Goal: Task Accomplishment & Management: Manage account settings

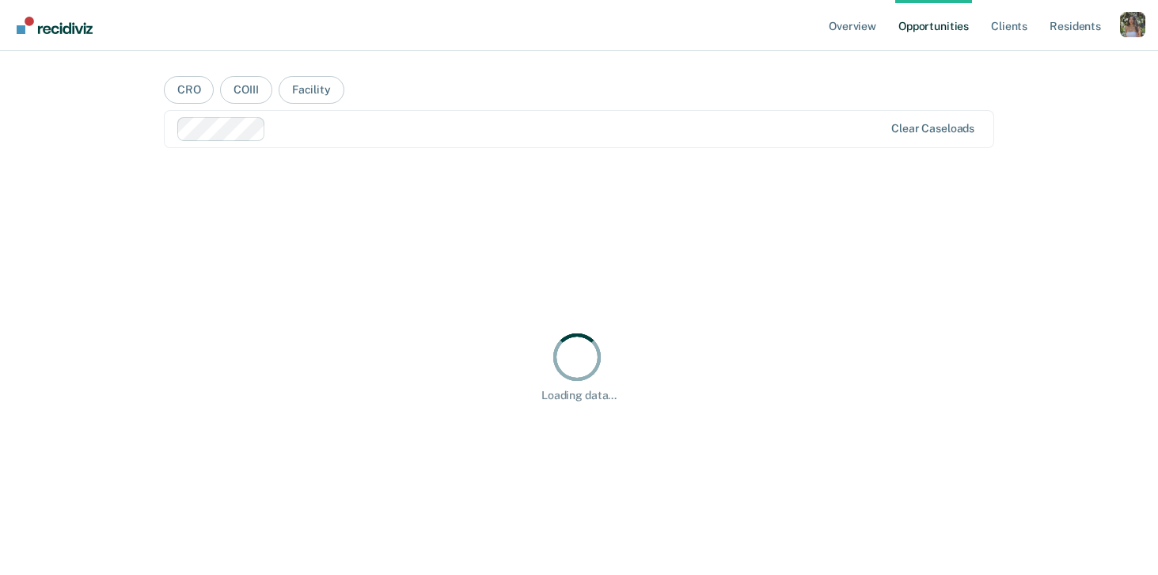
click at [1137, 23] on div "Profile dropdown button" at bounding box center [1132, 24] width 25 height 25
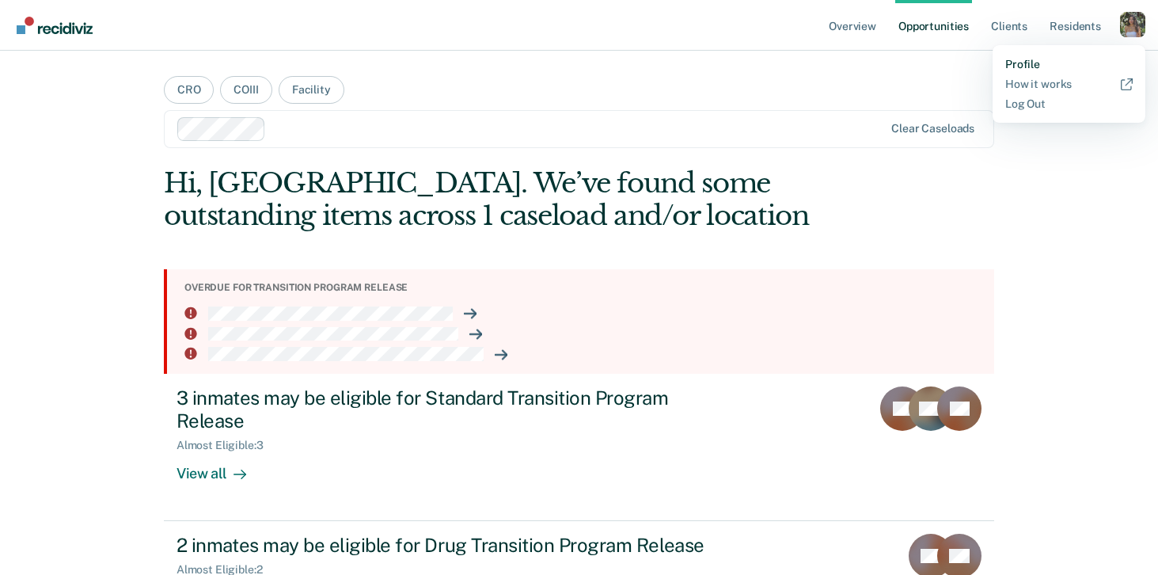
click at [1013, 66] on link "Profile" at bounding box center [1068, 64] width 127 height 13
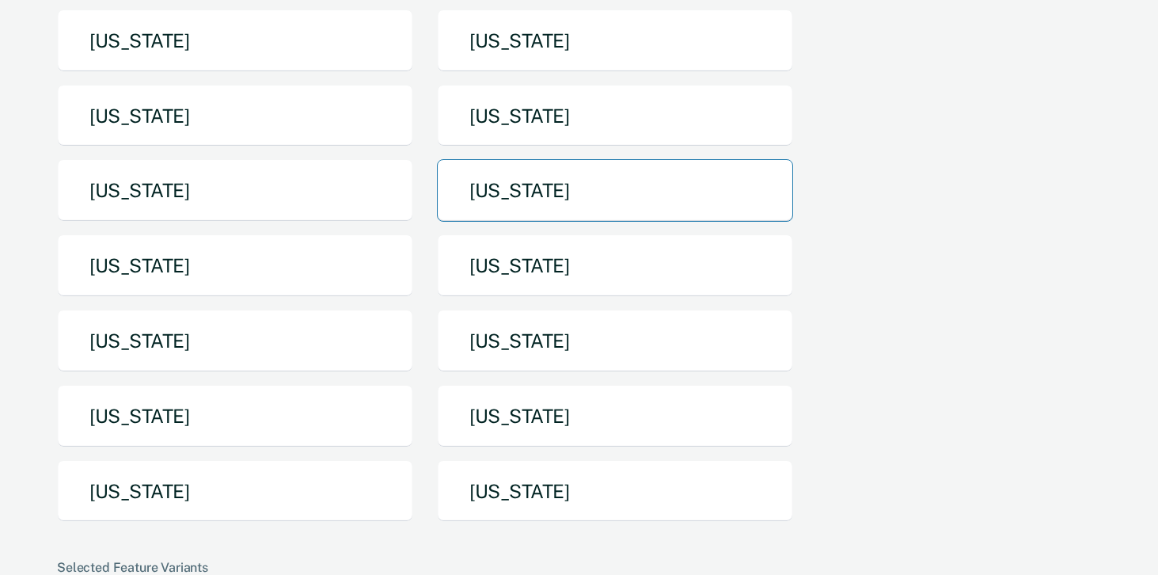
scroll to position [238, 0]
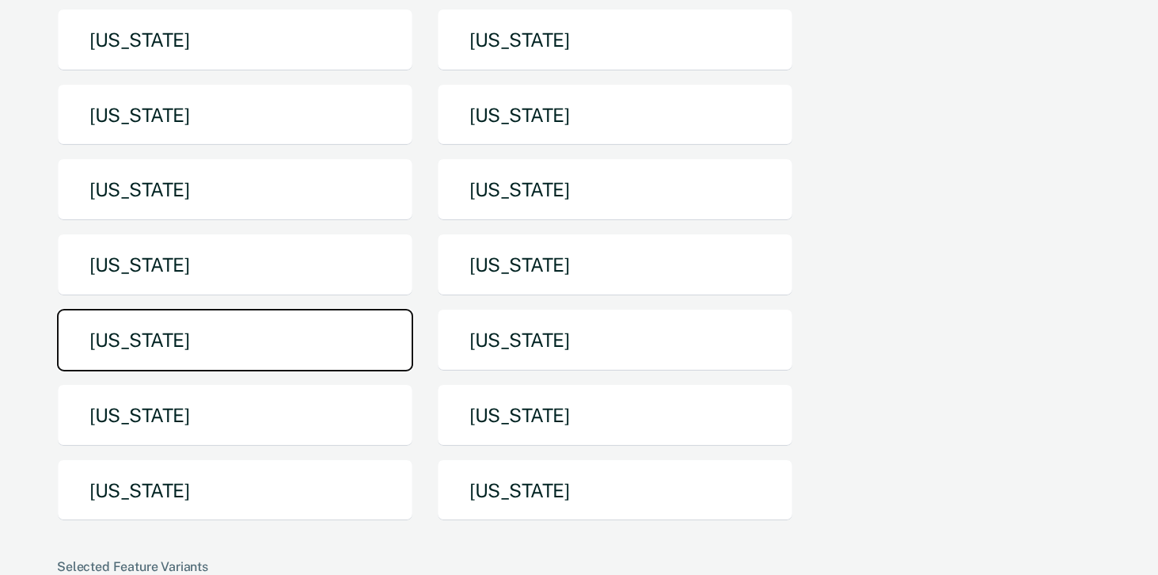
click at [291, 354] on button "[US_STATE]" at bounding box center [235, 340] width 356 height 63
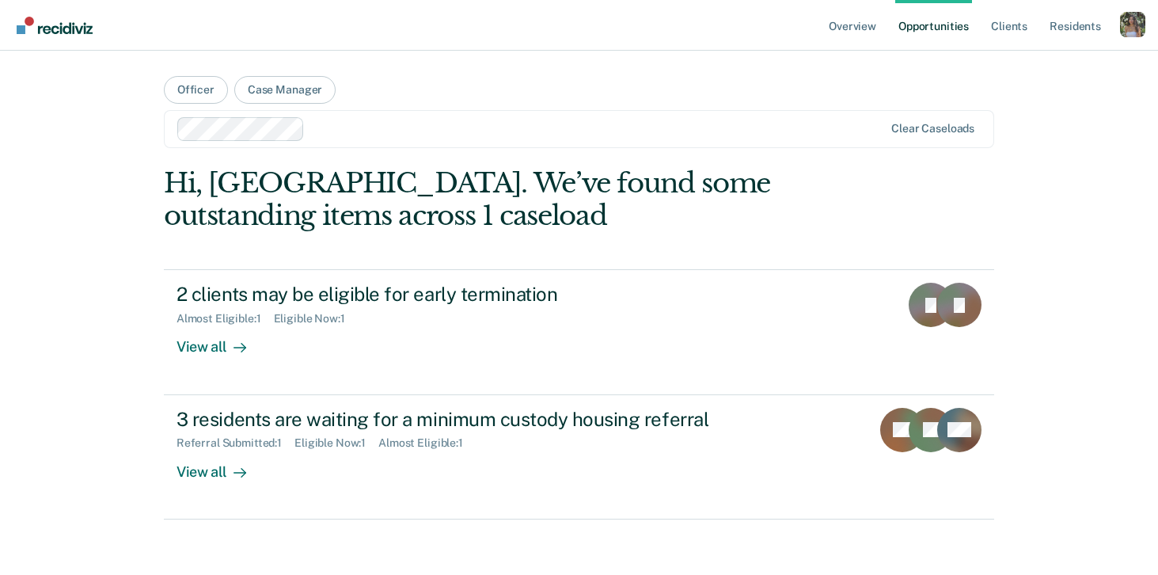
click at [1137, 27] on div "Profile dropdown button" at bounding box center [1132, 24] width 25 height 25
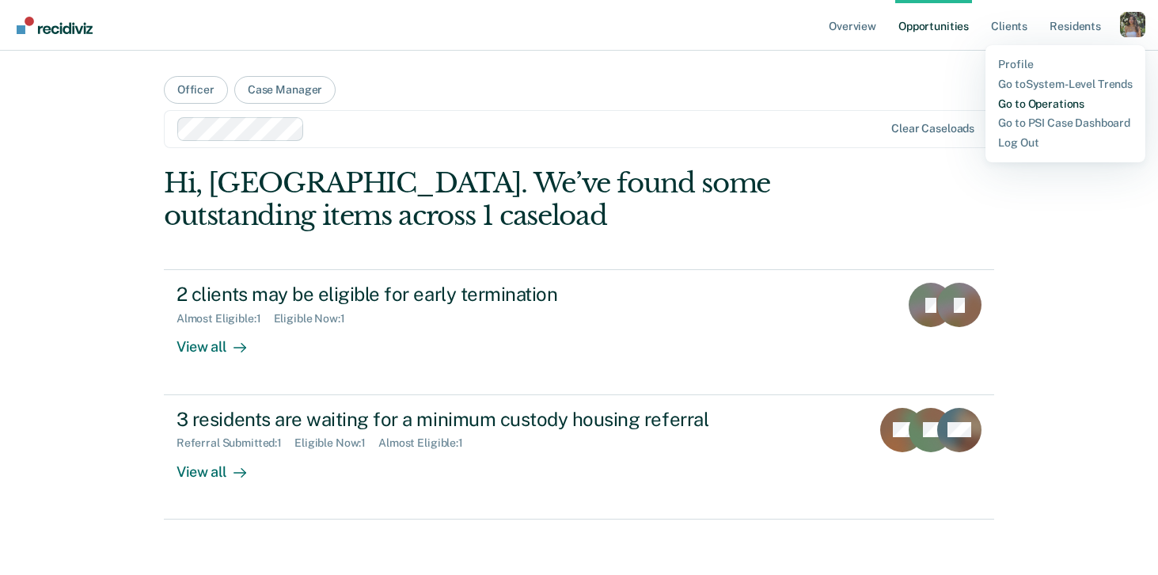
click at [1042, 100] on link "Go to Operations" at bounding box center [1065, 103] width 135 height 13
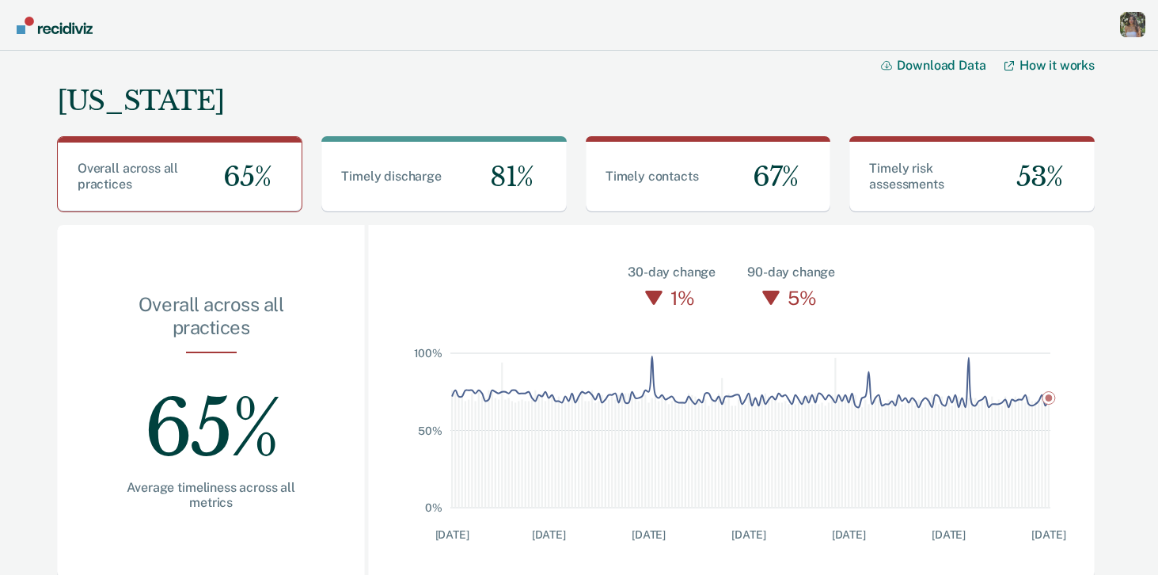
click at [1140, 19] on div "Profile dropdown button" at bounding box center [1132, 24] width 25 height 25
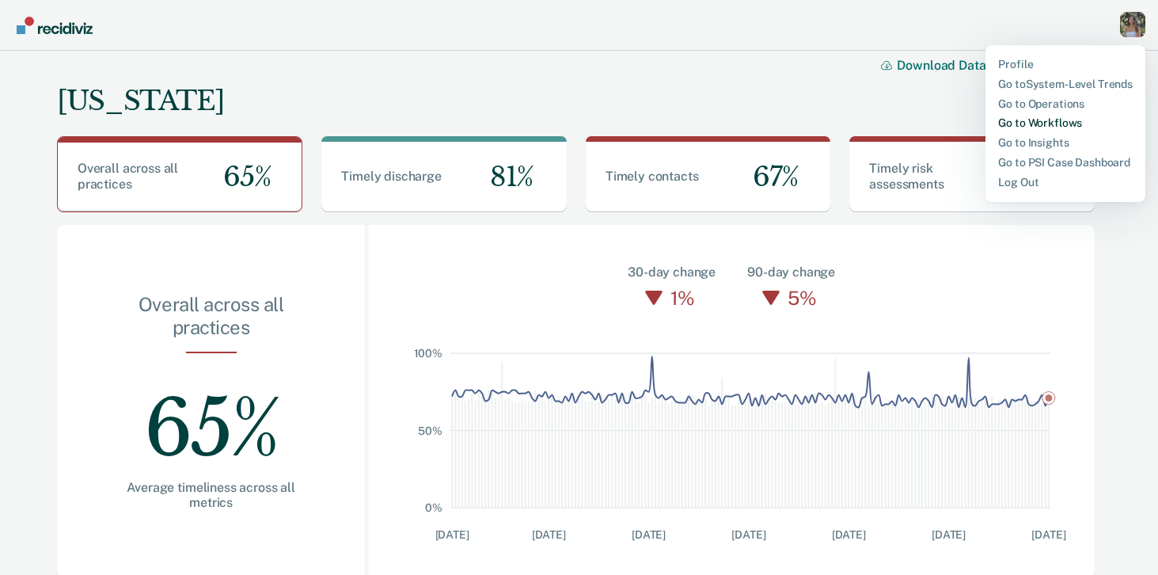
click at [1032, 120] on link "Go to Workflows" at bounding box center [1065, 122] width 135 height 13
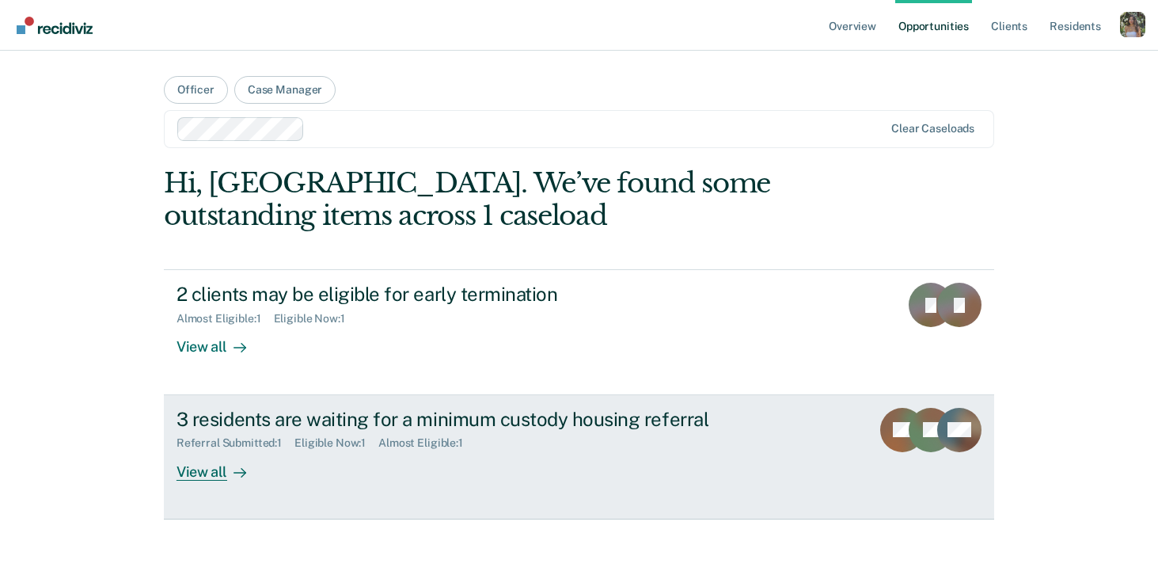
scroll to position [8, 0]
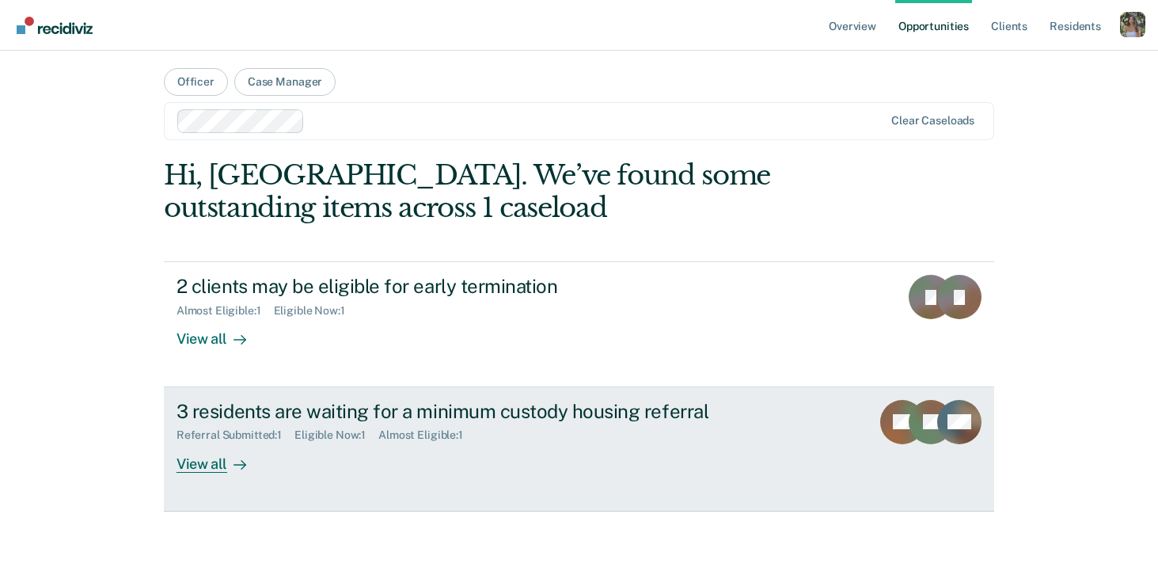
click at [610, 437] on div "Referral Submitted : 1 Eligible Now : 1 Almost Eligible : 1" at bounding box center [455, 432] width 556 height 20
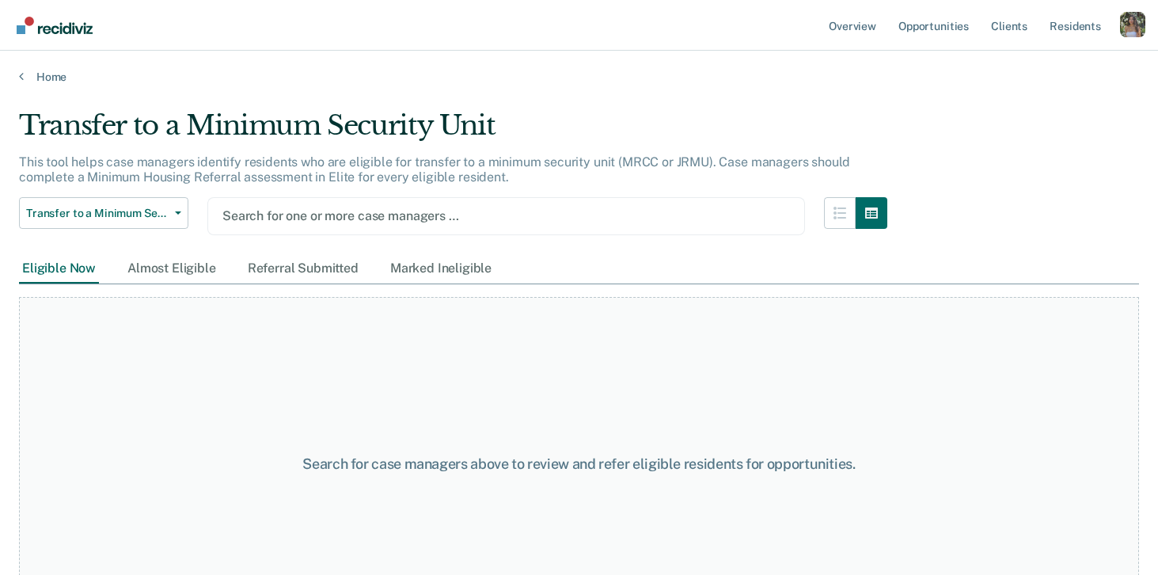
scroll to position [55, 0]
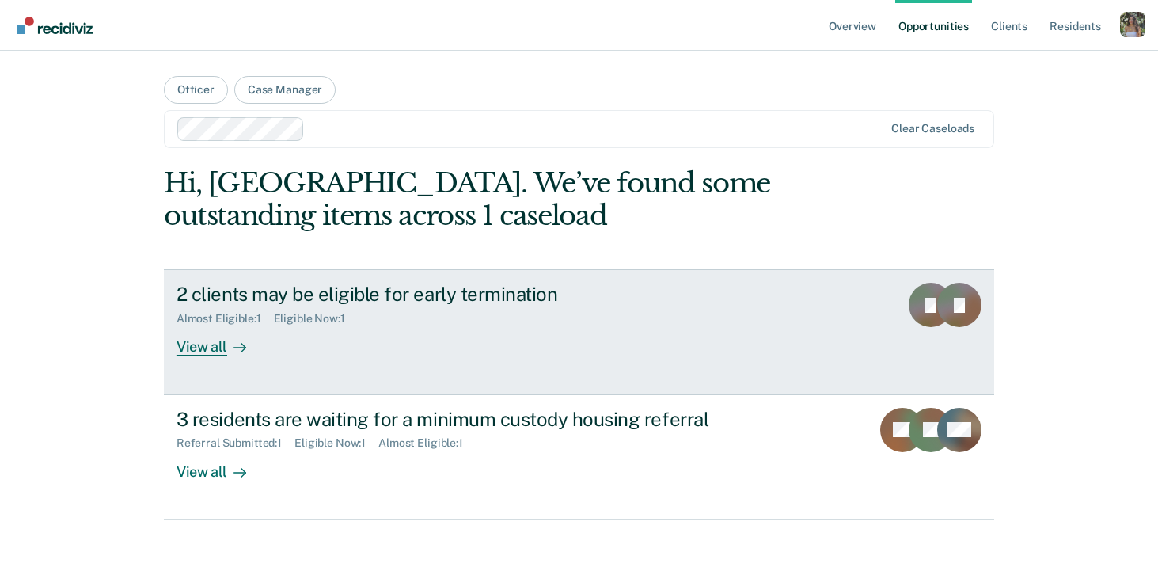
click at [402, 306] on div "Almost Eligible : 1 Eligible Now : 1" at bounding box center [455, 316] width 556 height 20
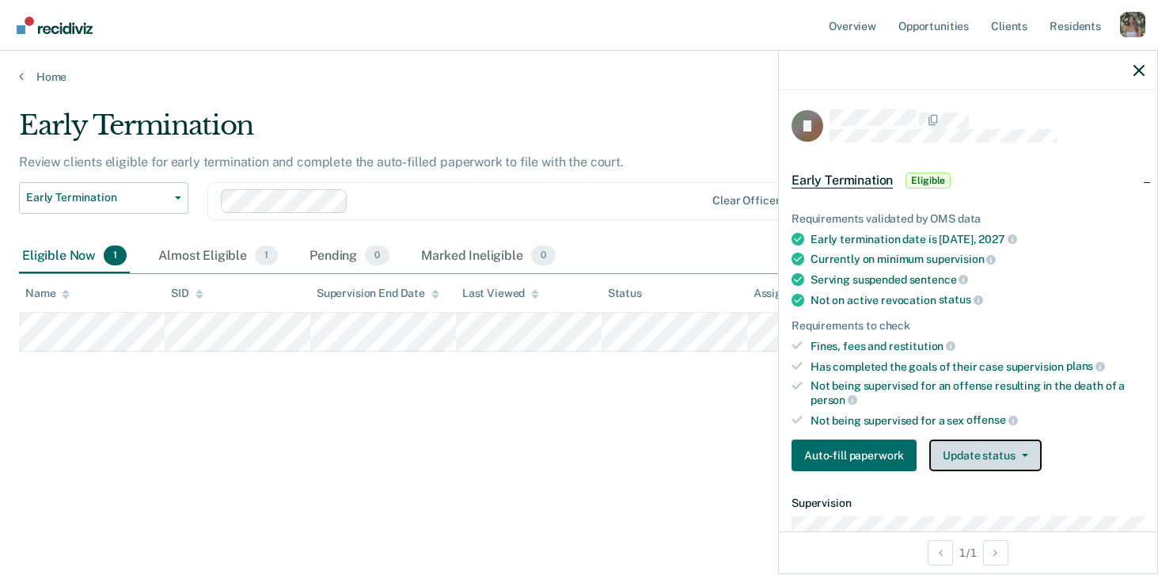
click at [964, 452] on button "Update status" at bounding box center [985, 455] width 112 height 32
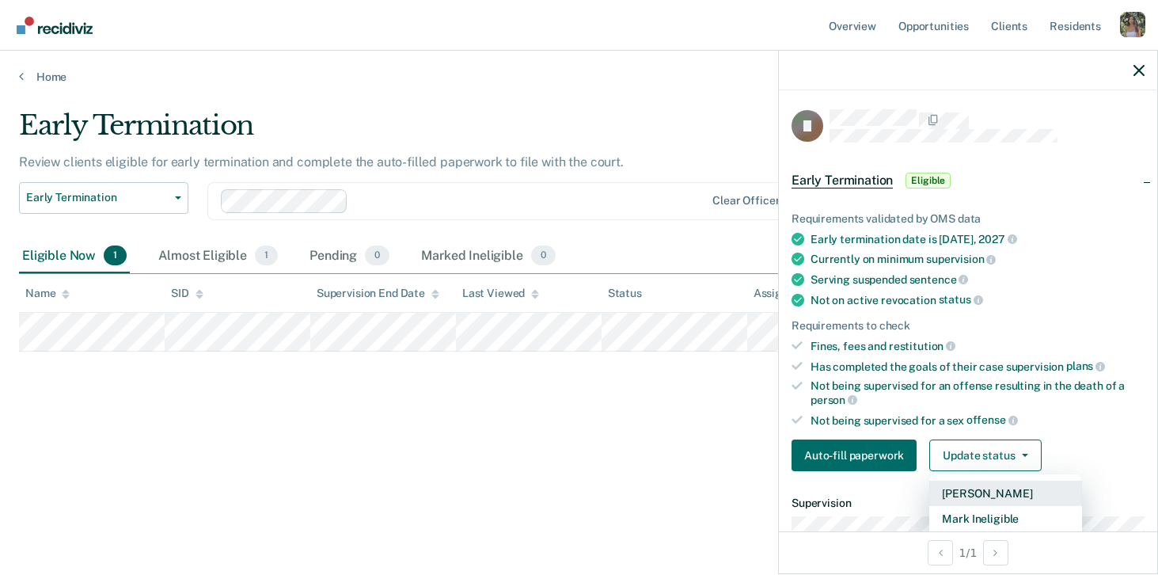
click at [974, 482] on button "[PERSON_NAME]" at bounding box center [1005, 493] width 153 height 25
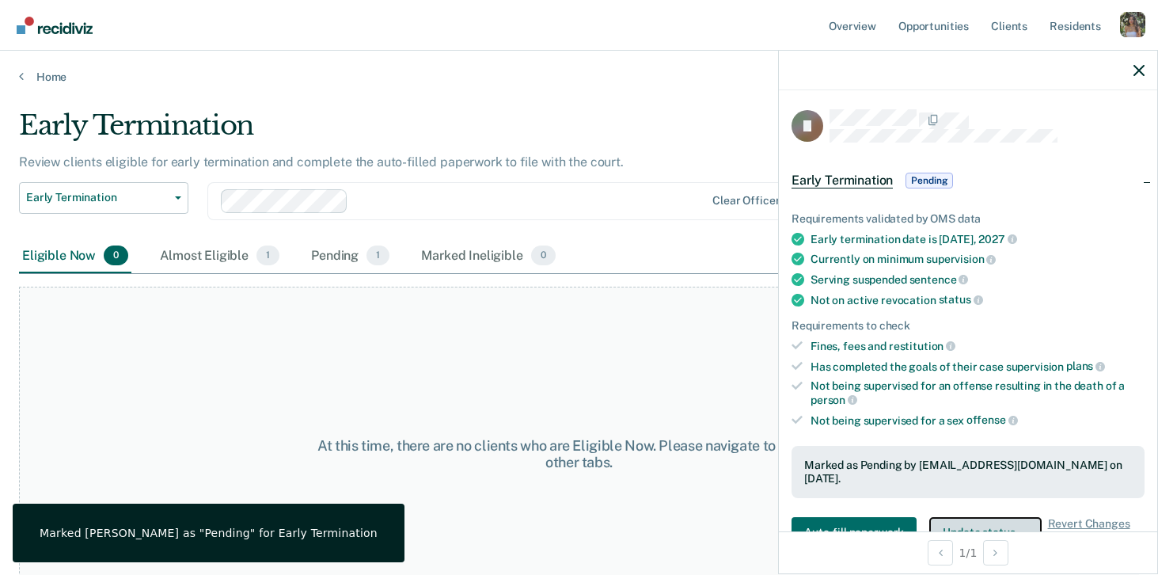
click at [963, 517] on button "Update status" at bounding box center [985, 533] width 112 height 32
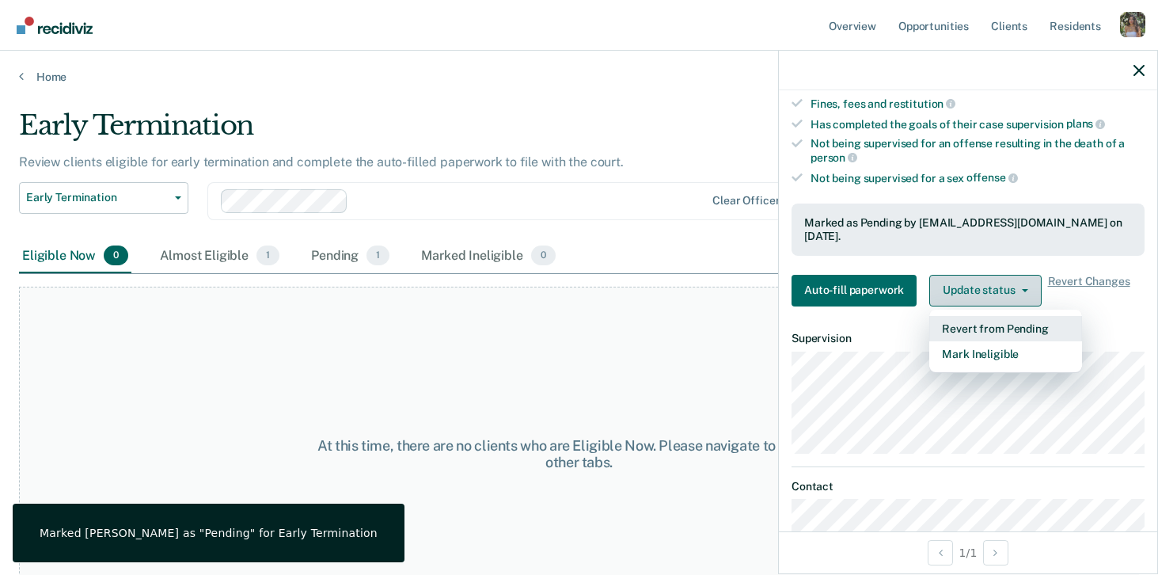
scroll to position [247, 0]
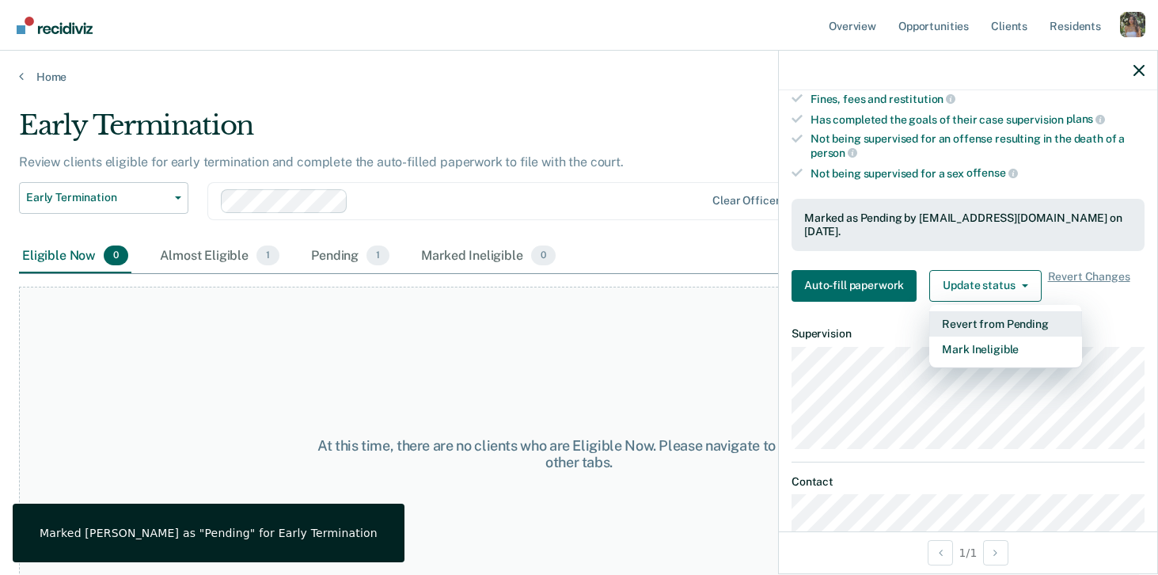
click at [1028, 311] on button "Revert from Pending" at bounding box center [1005, 323] width 153 height 25
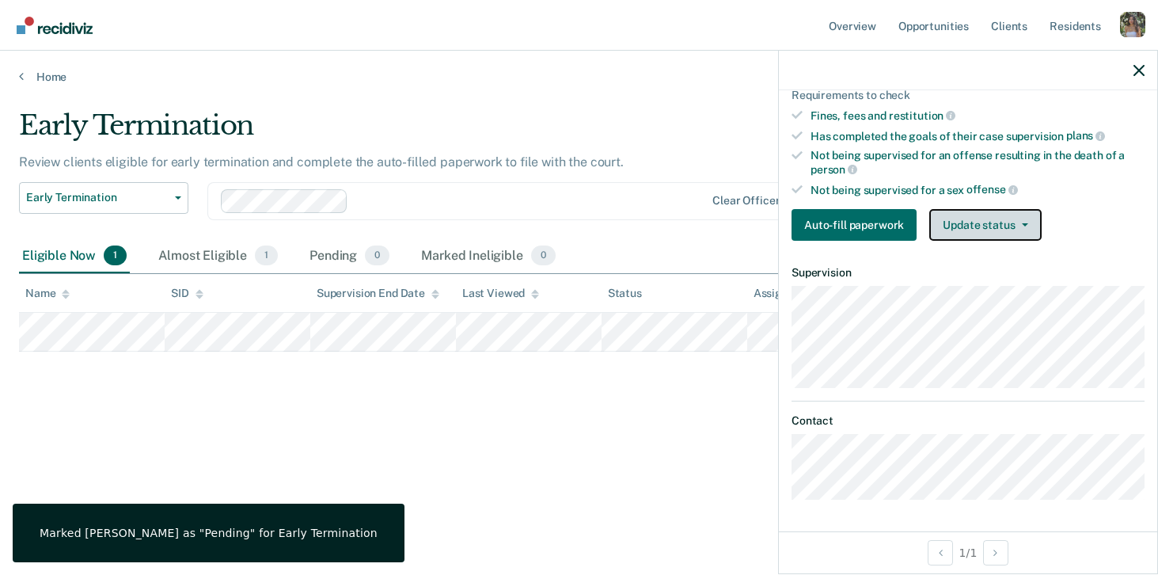
scroll to position [226, 0]
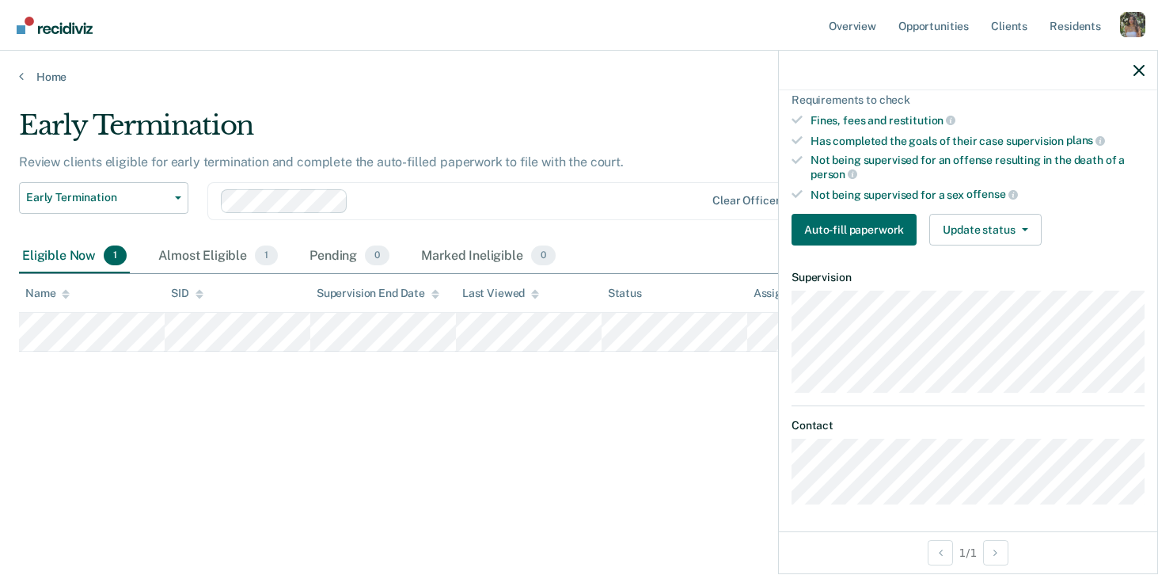
click at [427, 403] on div "Early Termination Review clients eligible for early termination and complete th…" at bounding box center [579, 282] width 1120 height 347
click at [24, 76] on link "Home" at bounding box center [579, 77] width 1120 height 14
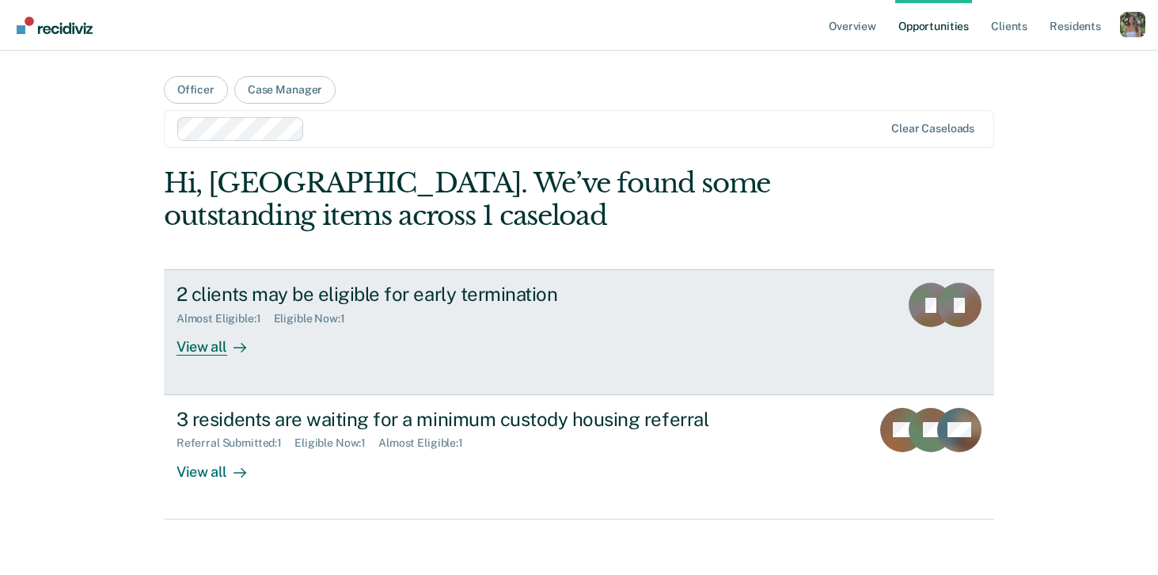
scroll to position [8, 0]
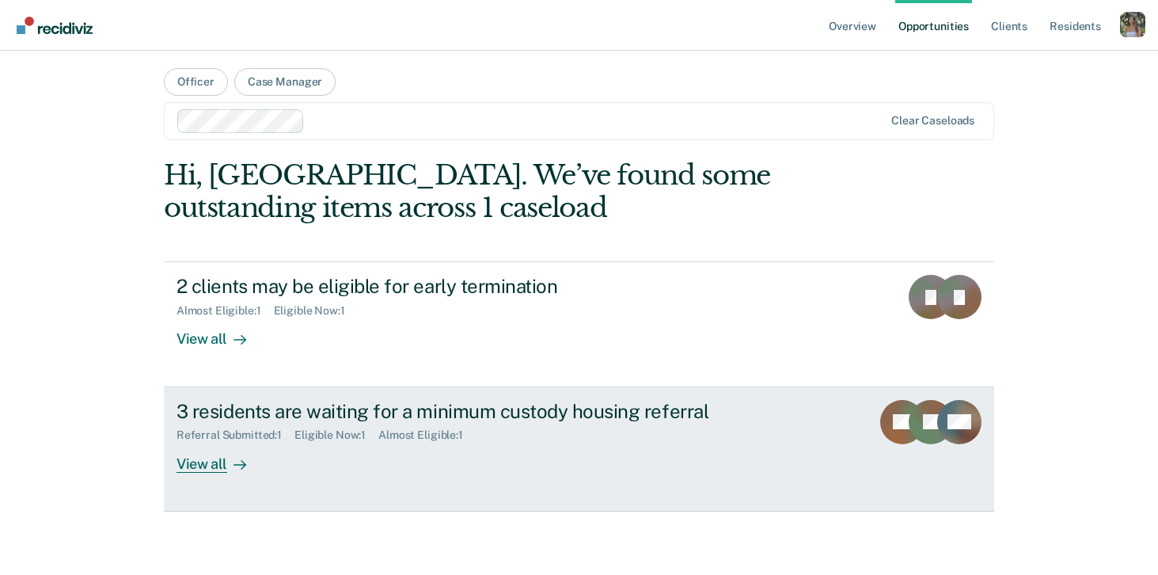
click at [633, 423] on div "Referral Submitted : 1 Eligible Now : 1 Almost Eligible : 1" at bounding box center [455, 432] width 556 height 20
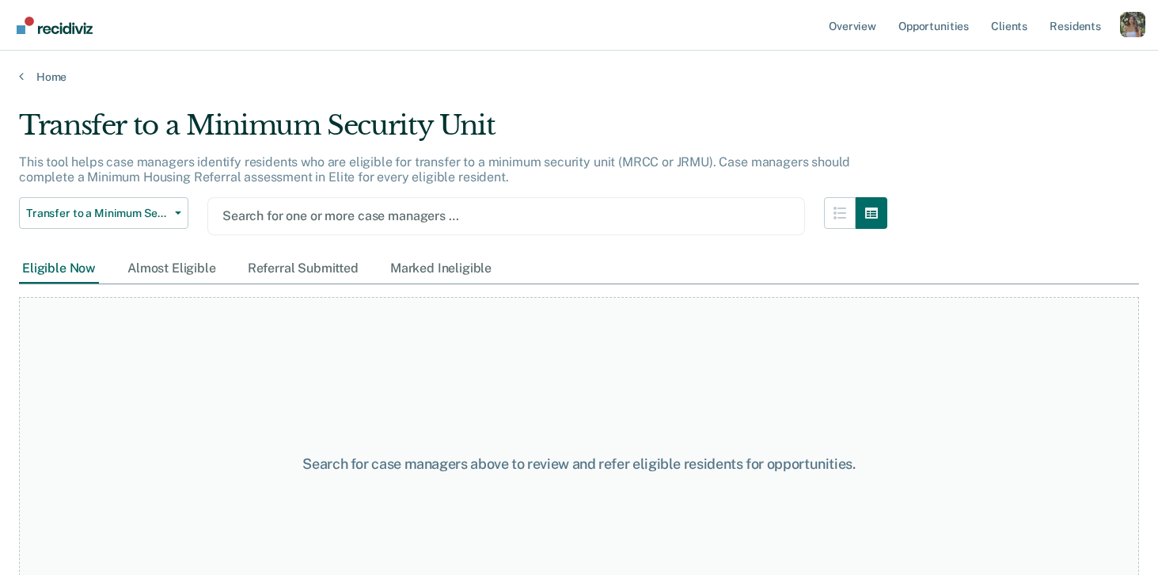
click at [285, 211] on div at bounding box center [506, 216] width 568 height 18
click at [405, 219] on div at bounding box center [506, 216] width 568 height 18
click at [191, 265] on div "Almost Eligible" at bounding box center [171, 268] width 95 height 29
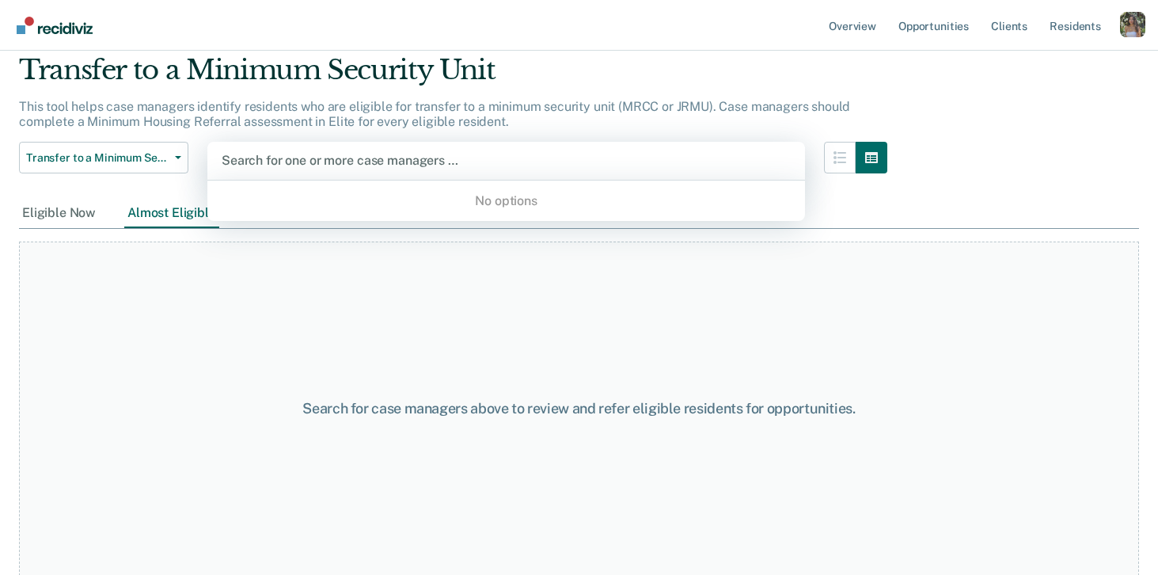
click at [297, 155] on div at bounding box center [506, 160] width 569 height 18
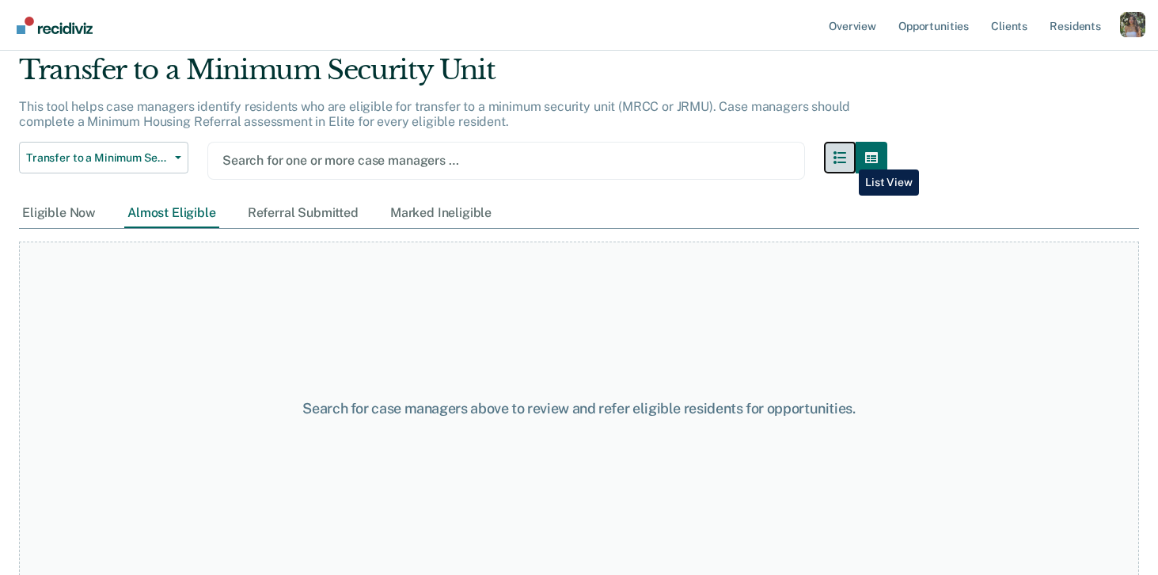
click at [847, 158] on button "button" at bounding box center [840, 158] width 32 height 32
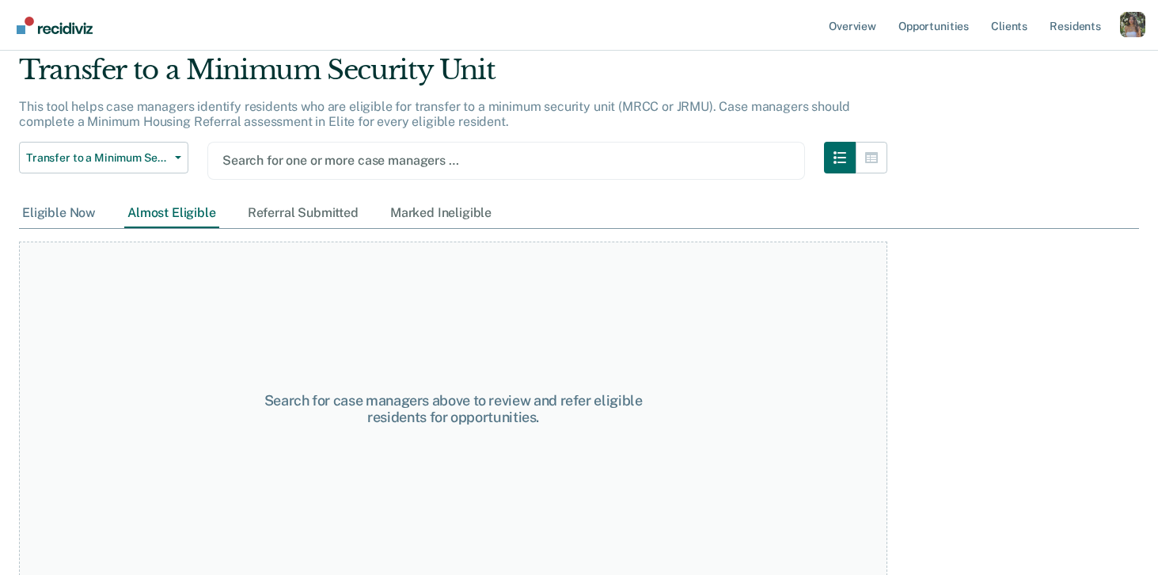
click at [63, 209] on div "Eligible Now" at bounding box center [59, 213] width 80 height 29
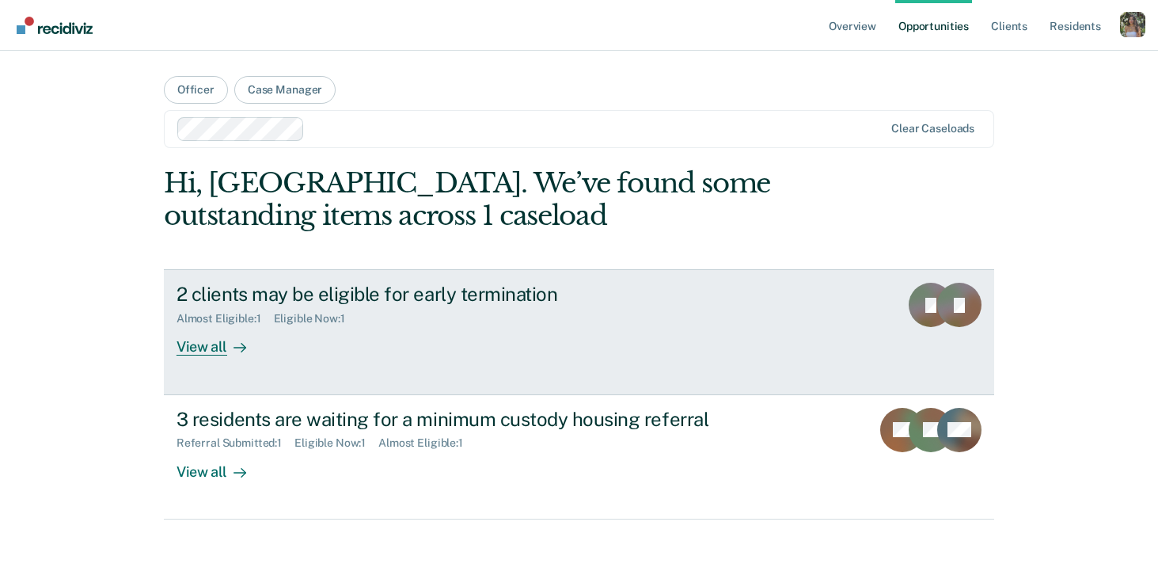
click at [640, 299] on div "2 clients may be eligible for early termination" at bounding box center [455, 294] width 556 height 23
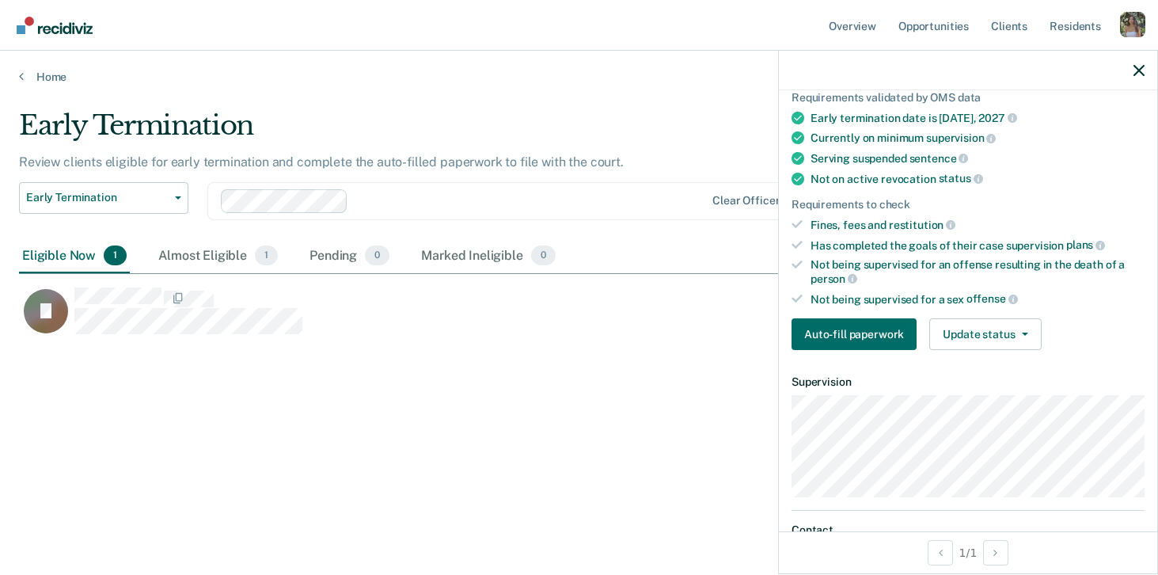
scroll to position [136, 0]
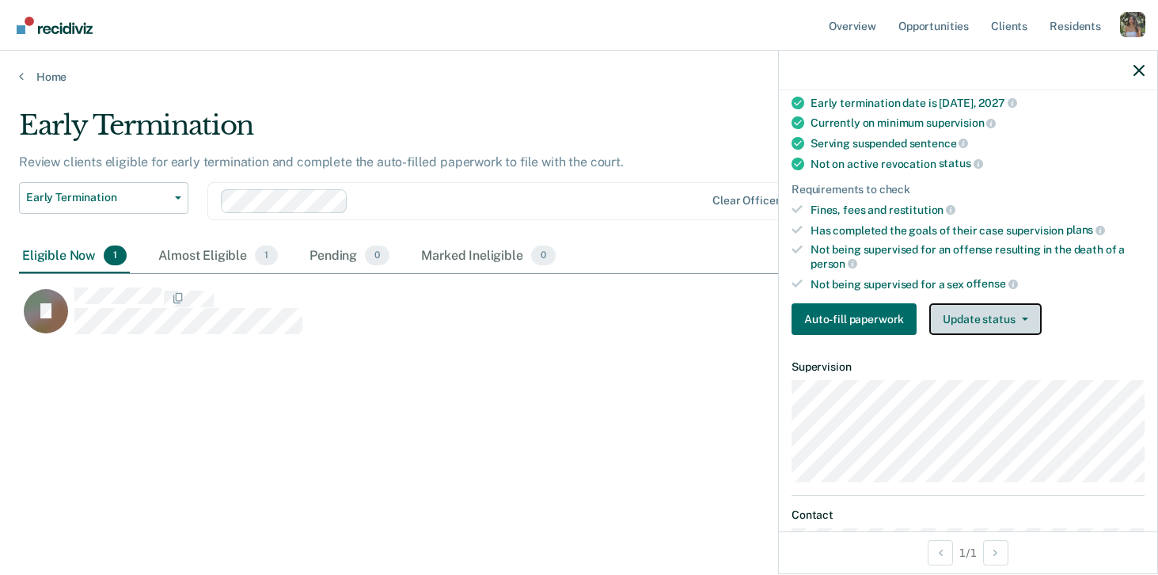
click at [994, 321] on button "Update status" at bounding box center [985, 319] width 112 height 32
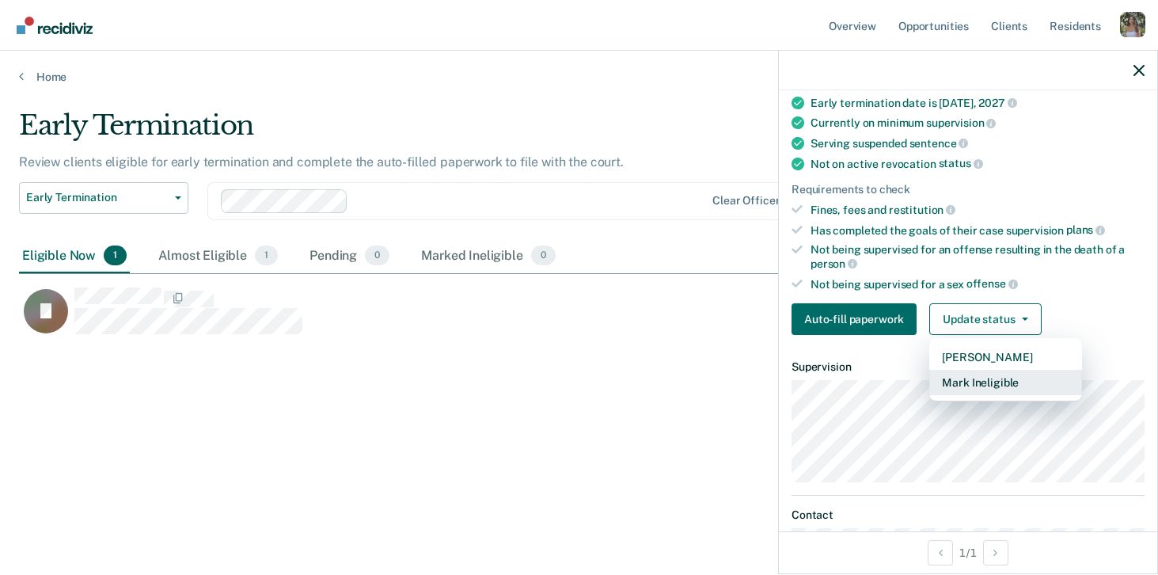
click at [1012, 382] on button "Mark Ineligible" at bounding box center [1005, 382] width 153 height 25
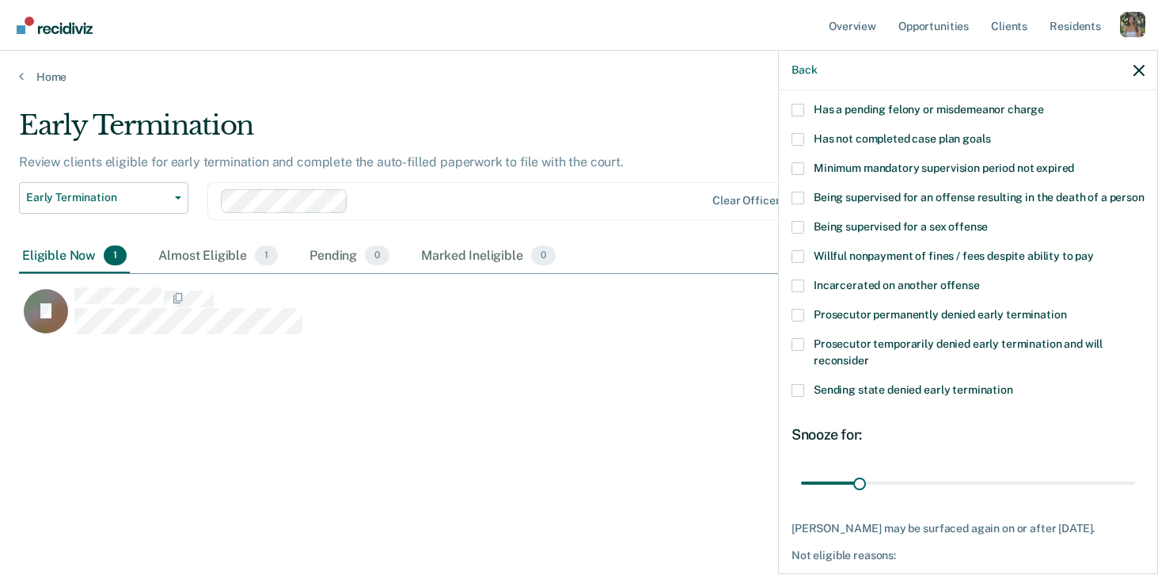
click at [784, 395] on div "[PERSON_NAME] of the following requirements has [PERSON_NAME] not met? Under ac…" at bounding box center [968, 330] width 378 height 481
click at [796, 389] on span at bounding box center [798, 390] width 13 height 13
click at [1013, 384] on input "Sending state denied early termination" at bounding box center [1013, 384] width 0 height 0
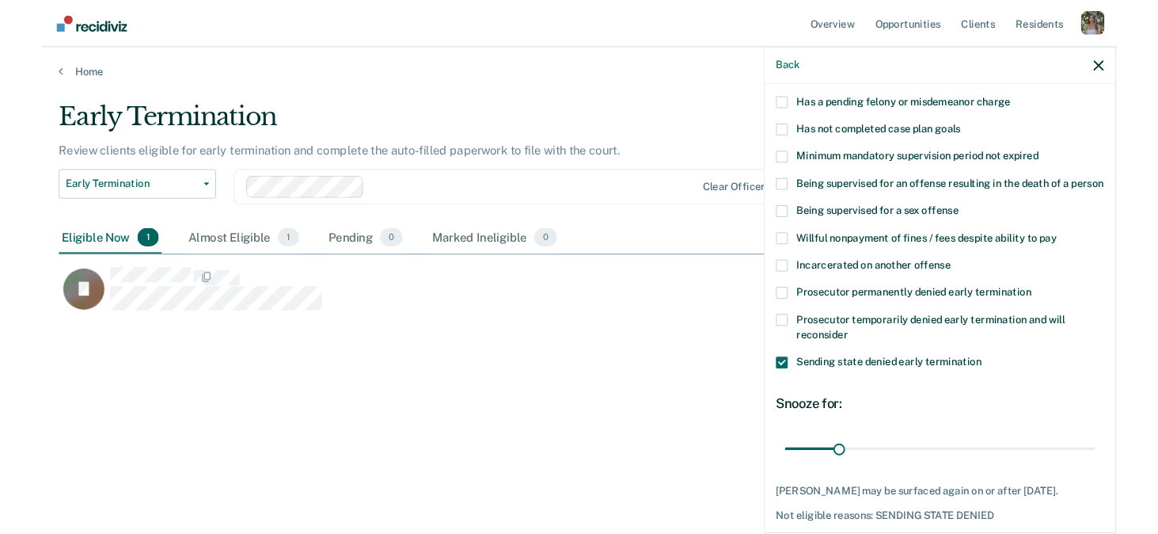
scroll to position [199, 0]
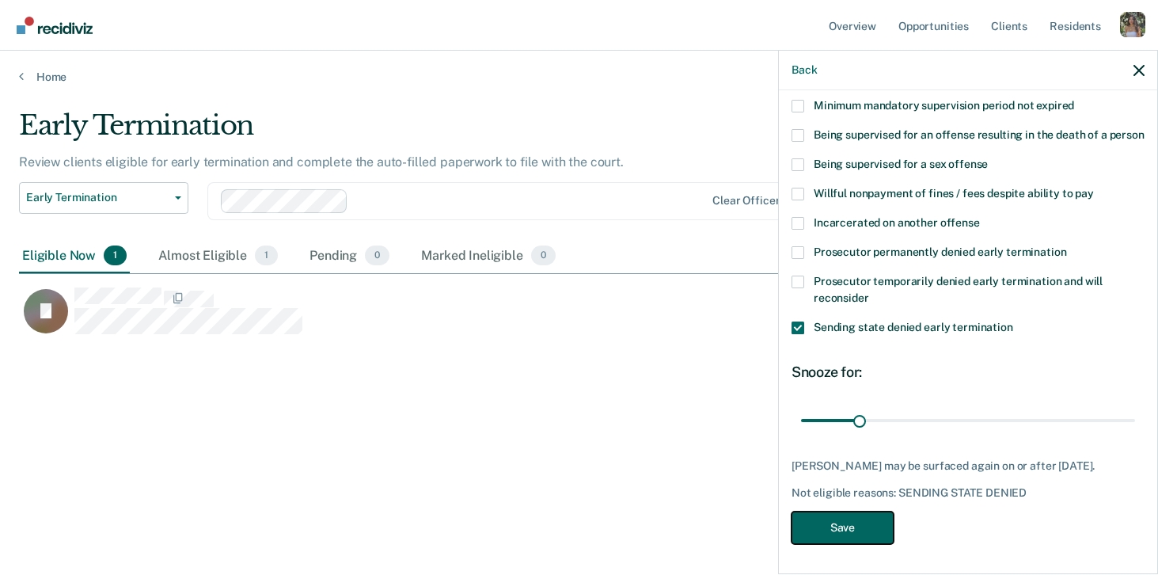
click at [838, 525] on button "Save" at bounding box center [843, 527] width 102 height 32
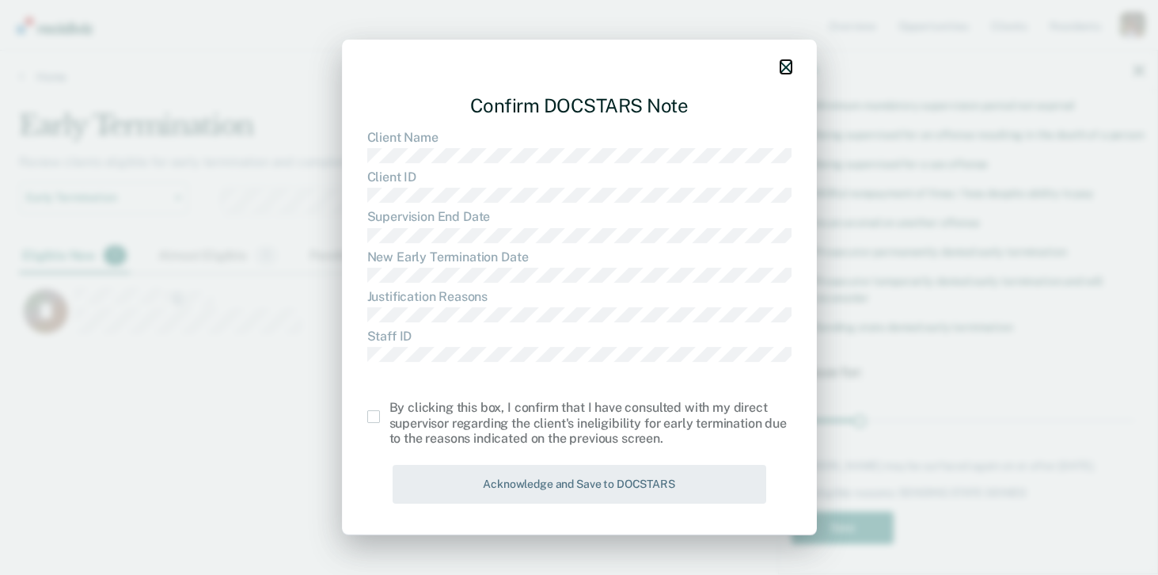
click at [787, 71] on icon "button" at bounding box center [786, 67] width 11 height 11
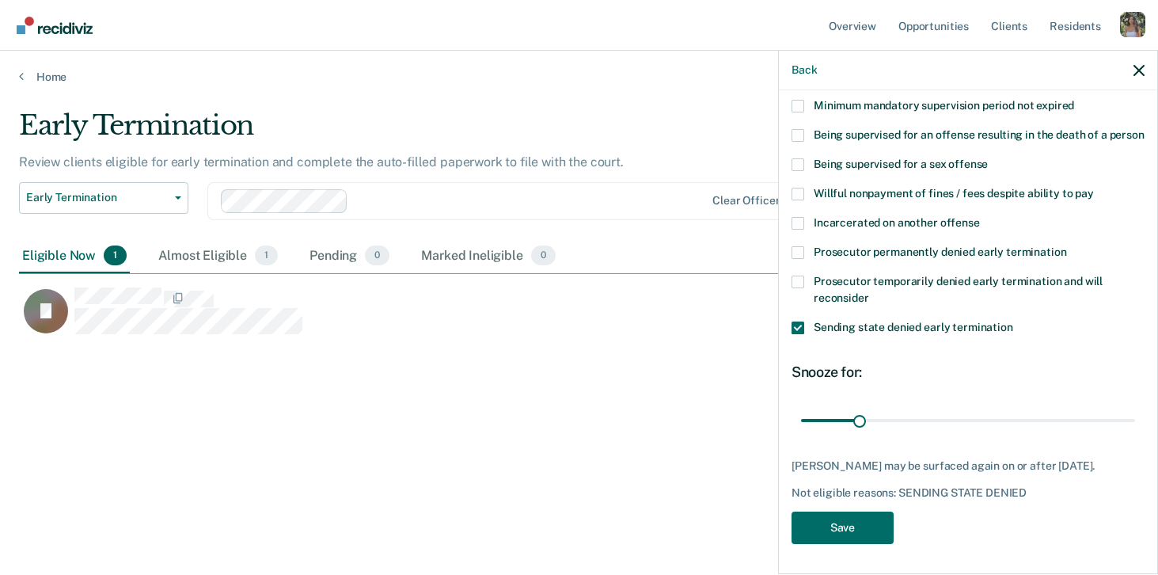
click at [1130, 67] on div "Back" at bounding box center [968, 71] width 378 height 40
click at [1138, 70] on icon "button" at bounding box center [1139, 70] width 11 height 11
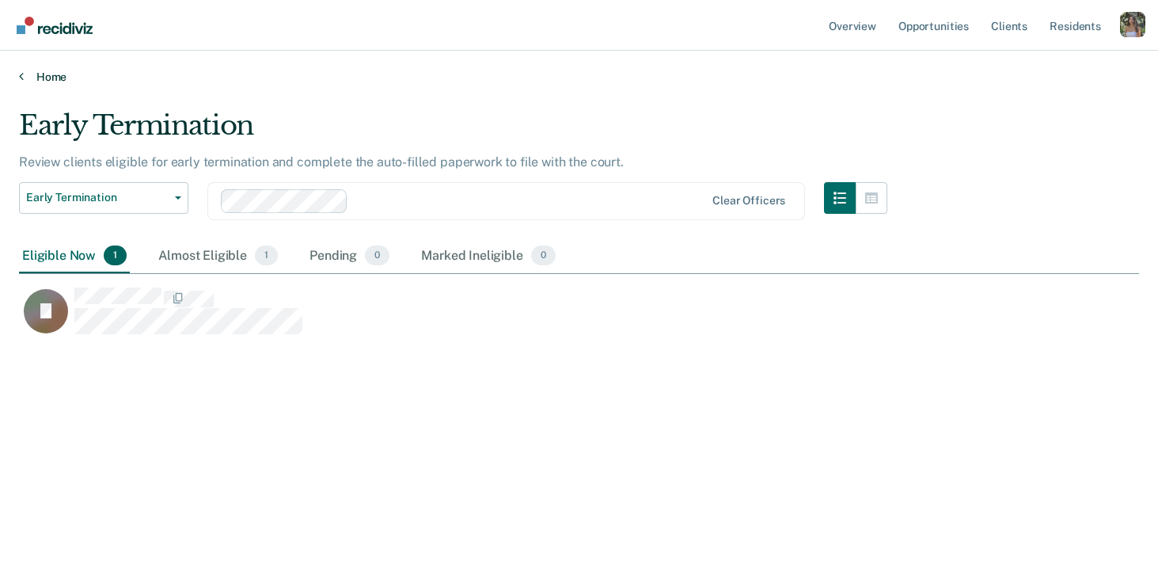
click at [38, 78] on link "Home" at bounding box center [579, 77] width 1120 height 14
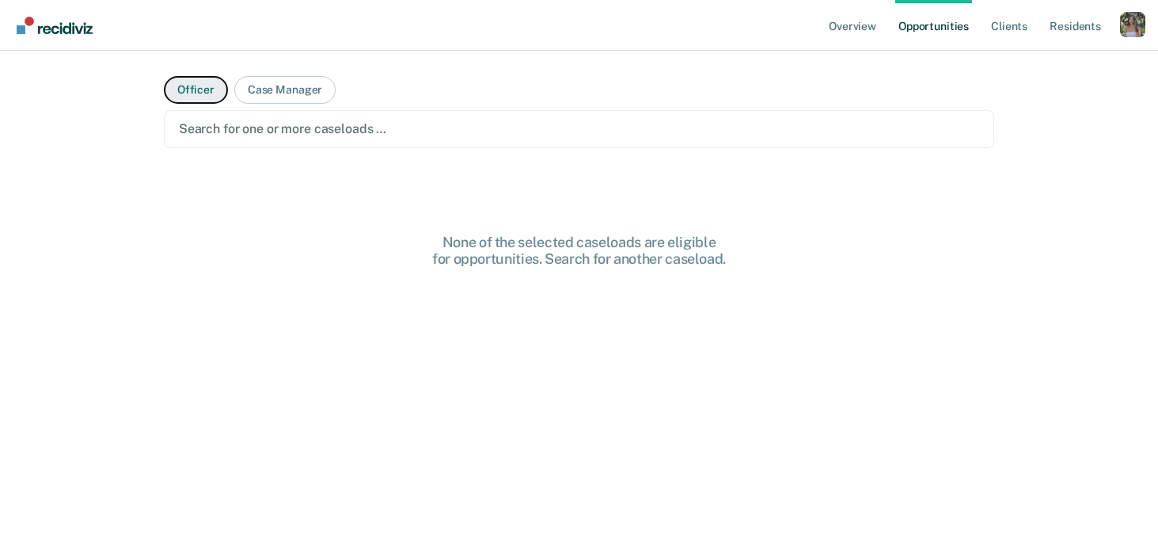
click at [195, 82] on button "Officer" at bounding box center [196, 90] width 64 height 28
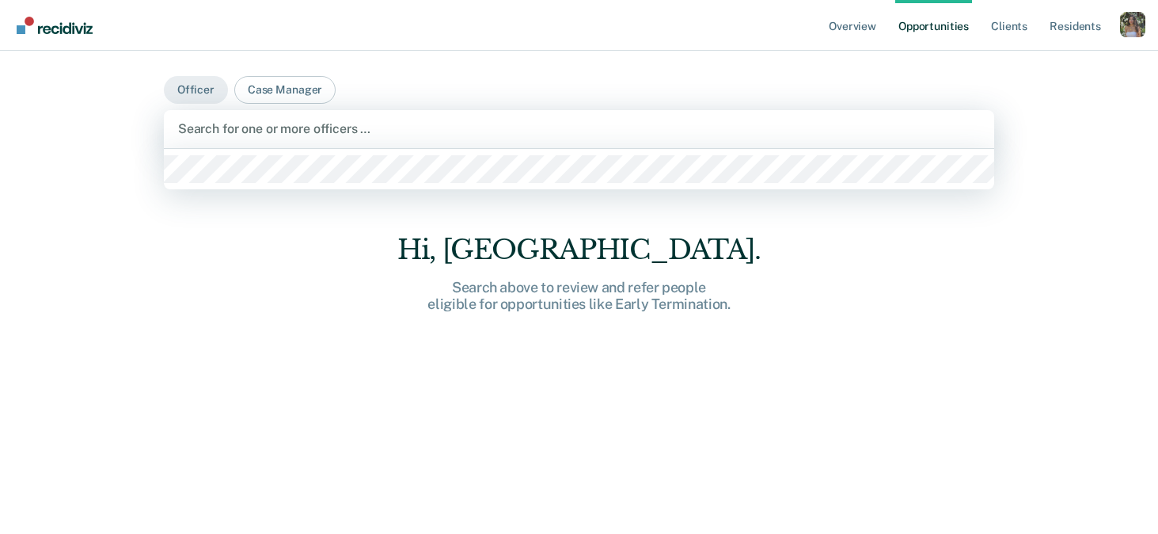
click at [277, 132] on div at bounding box center [579, 129] width 802 height 18
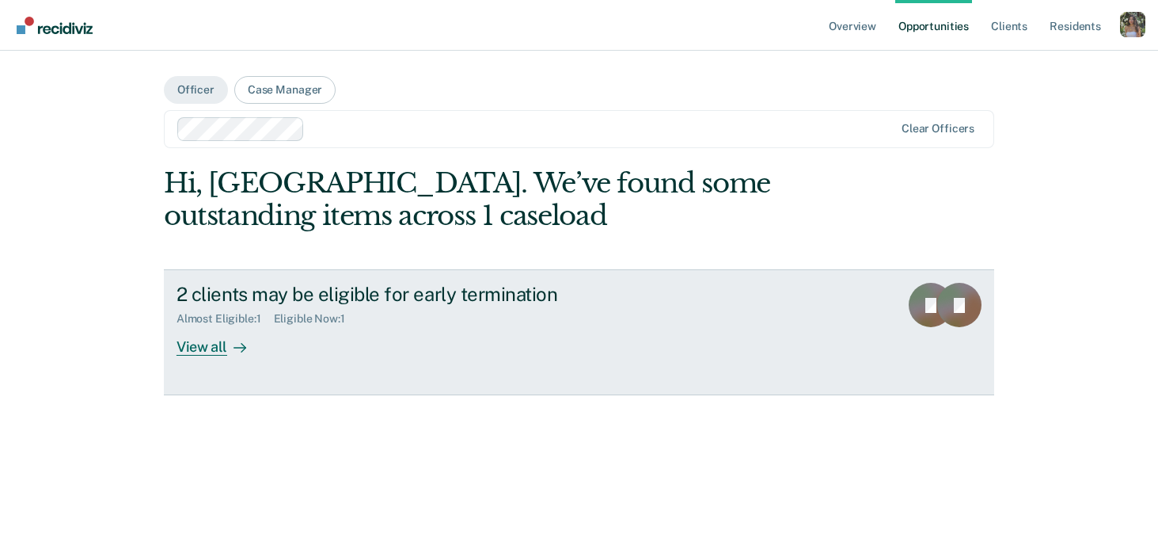
click at [484, 343] on div "2 clients may be eligible for early termination Almost Eligible : 1 Eligible No…" at bounding box center [474, 319] width 594 height 73
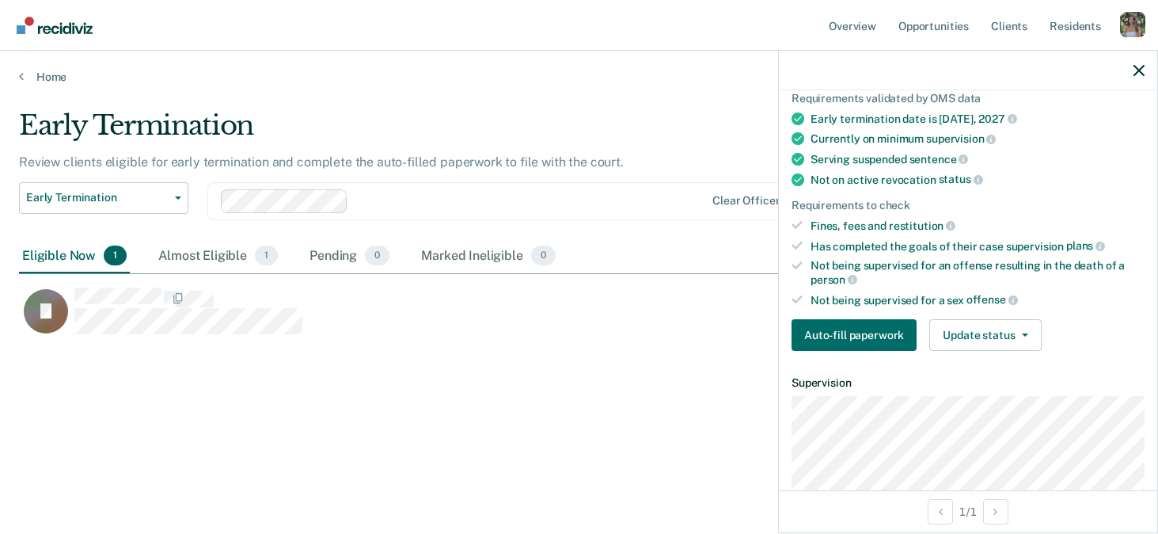
scroll to position [73, 0]
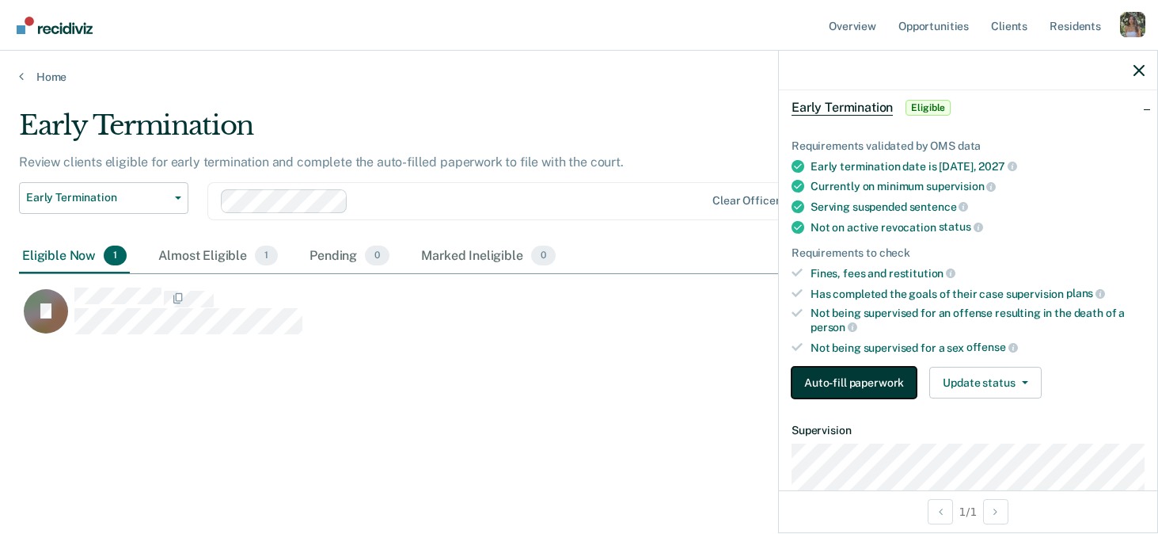
click at [861, 372] on button "Auto-fill paperwork" at bounding box center [854, 383] width 125 height 32
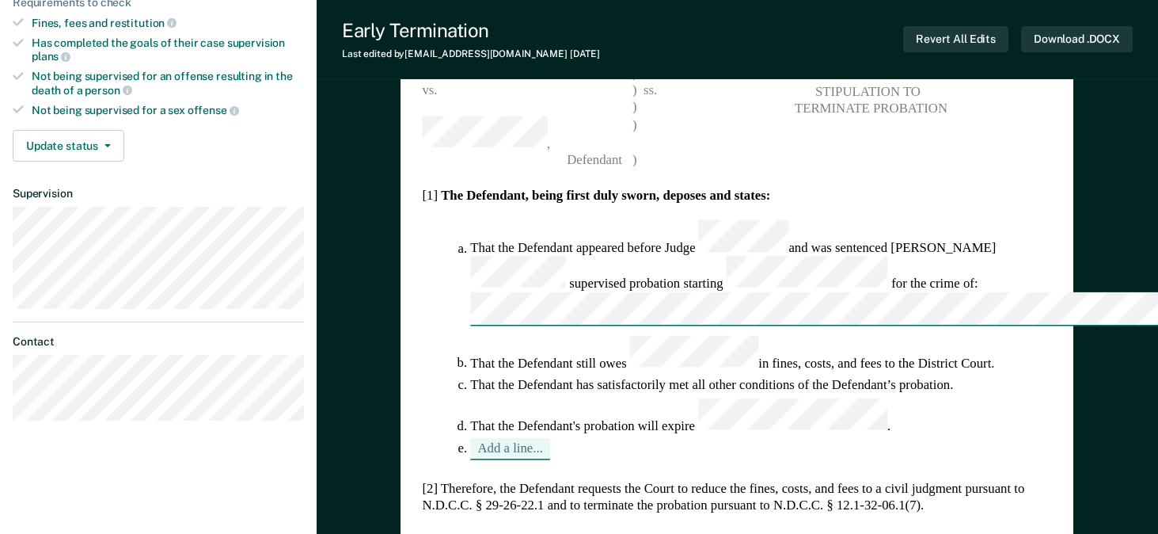
scroll to position [320, 0]
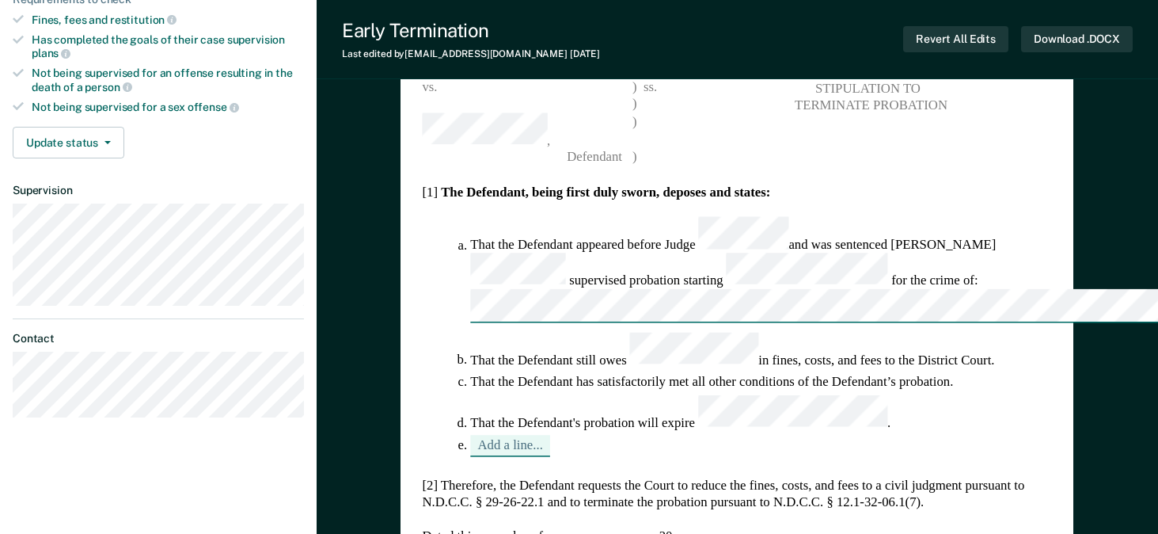
type textarea "x"
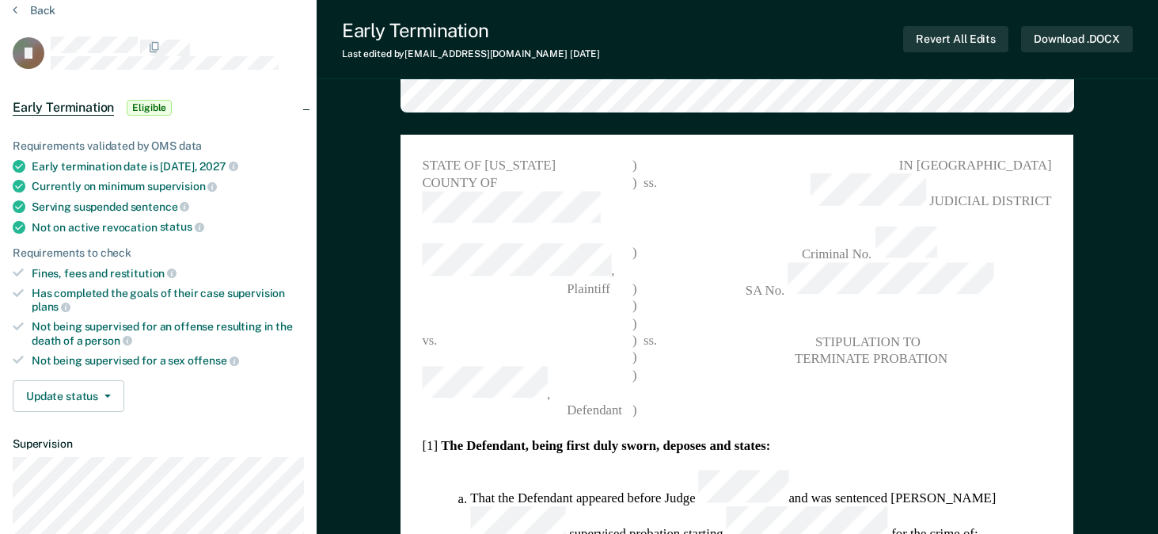
scroll to position [0, 0]
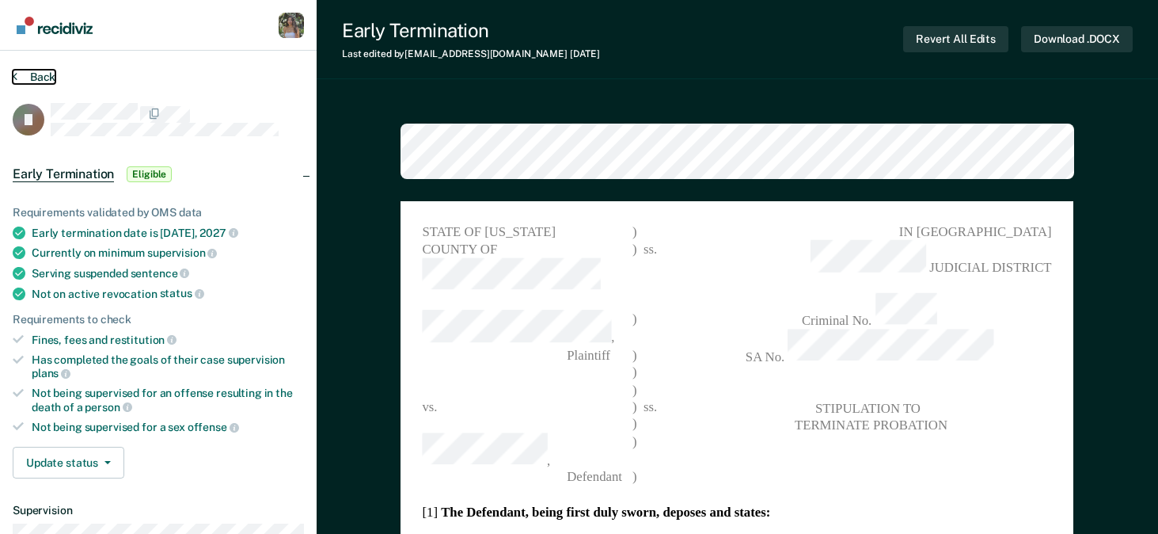
click at [41, 77] on button "Back" at bounding box center [34, 77] width 43 height 14
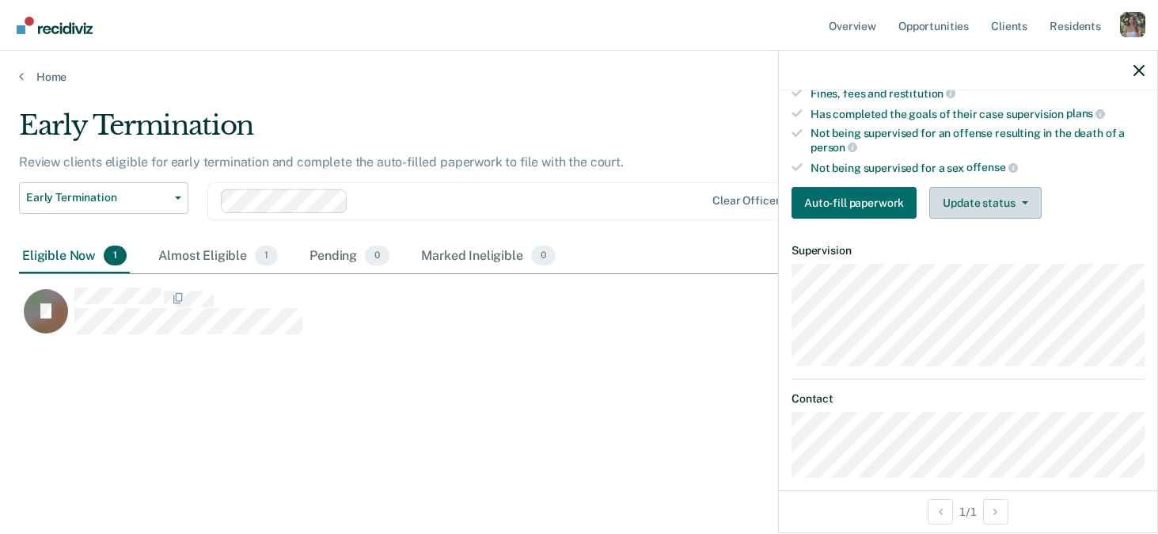
scroll to position [267, 0]
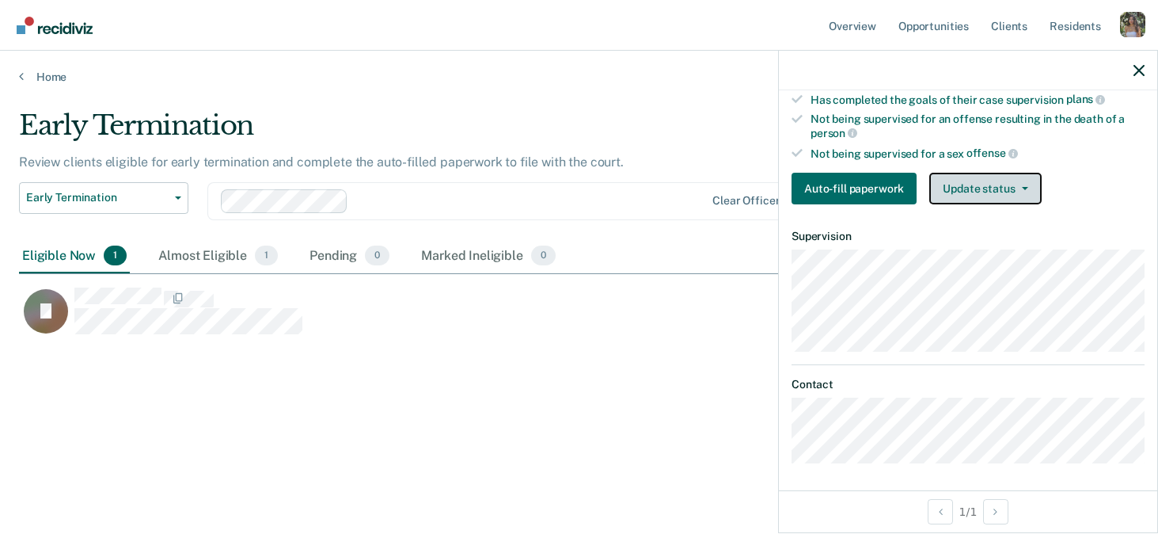
click at [992, 188] on button "Update status" at bounding box center [985, 189] width 112 height 32
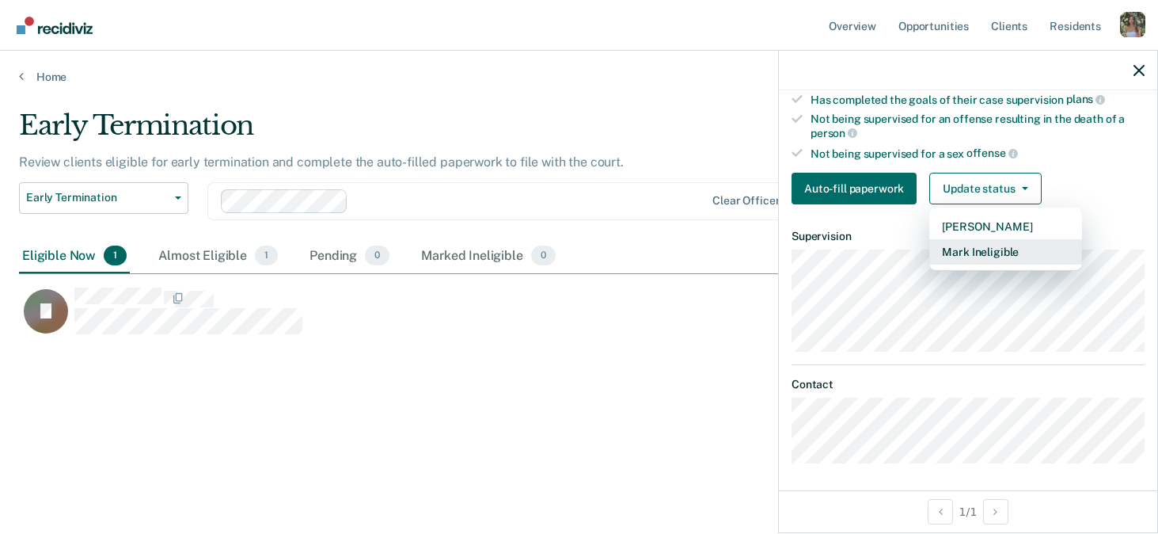
click at [1016, 249] on button "Mark Ineligible" at bounding box center [1005, 251] width 153 height 25
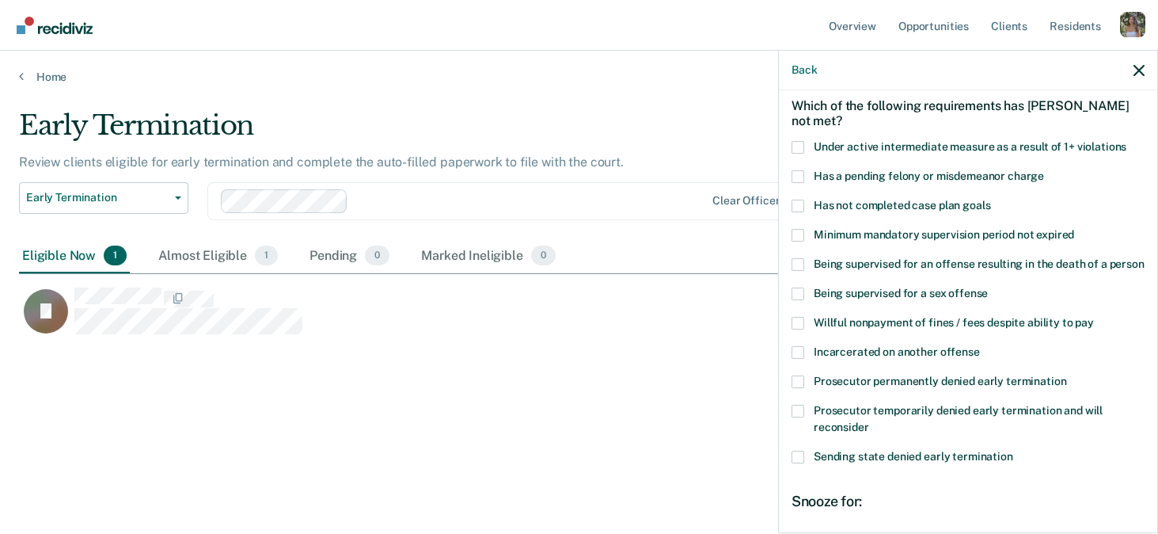
scroll to position [87, 0]
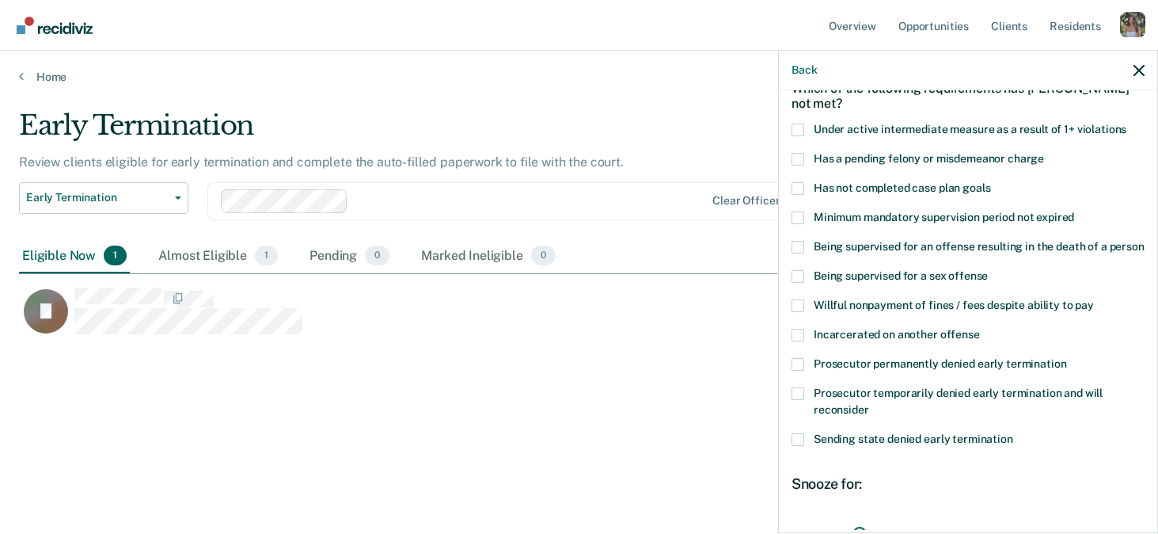
click at [805, 161] on label "Has a pending felony or misdemeanor charge" at bounding box center [968, 161] width 353 height 17
click at [1044, 153] on input "Has a pending felony or misdemeanor charge" at bounding box center [1044, 153] width 0 height 0
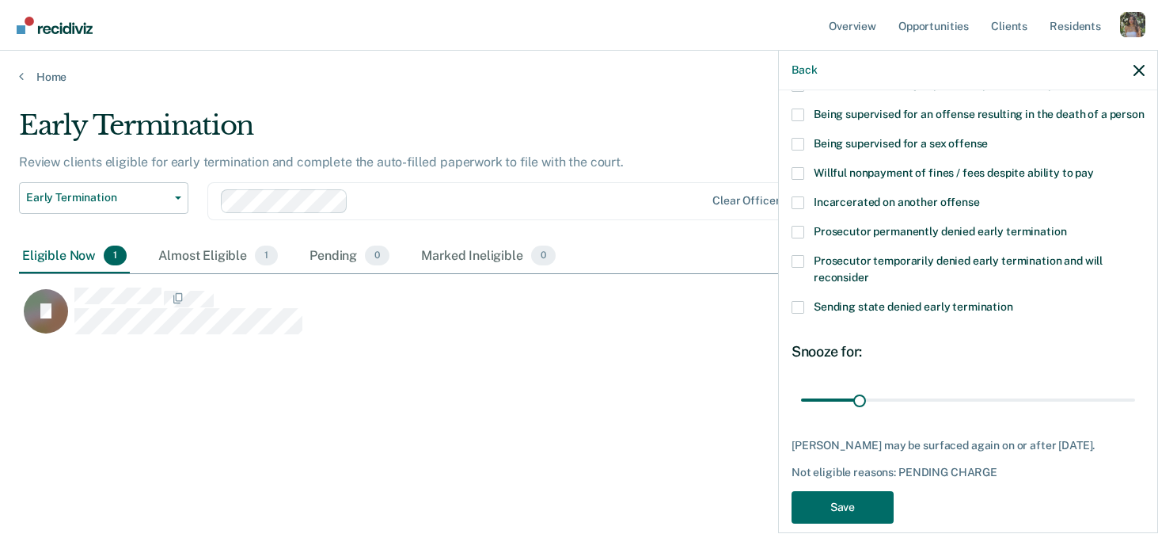
scroll to position [240, 0]
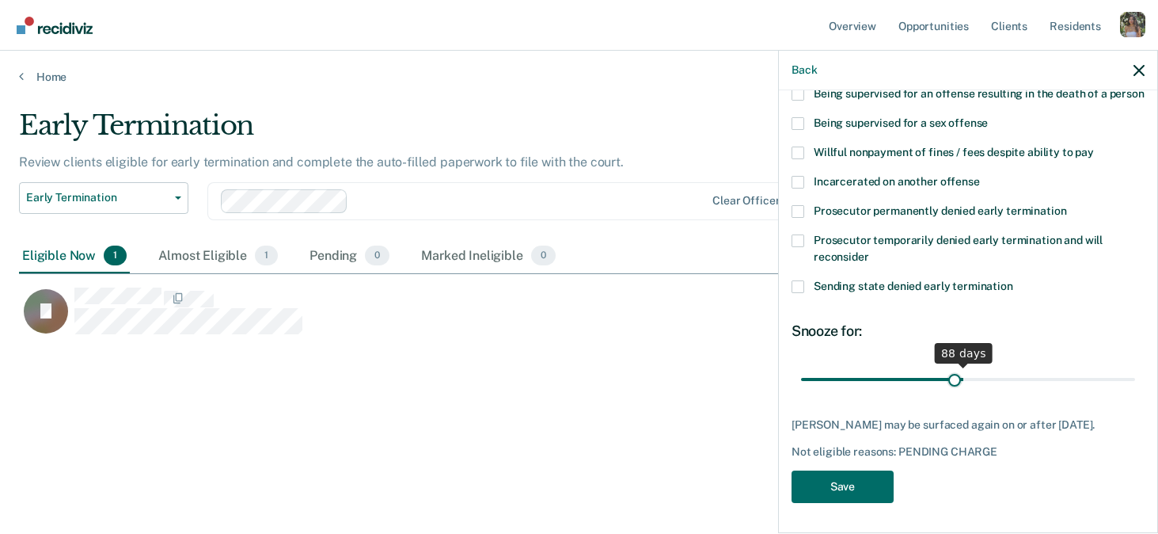
drag, startPoint x: 861, startPoint y: 378, endPoint x: 955, endPoint y: 386, distance: 93.8
type input "83"
click at [955, 386] on input "range" at bounding box center [968, 379] width 334 height 28
click at [872, 490] on button "Save" at bounding box center [843, 486] width 102 height 32
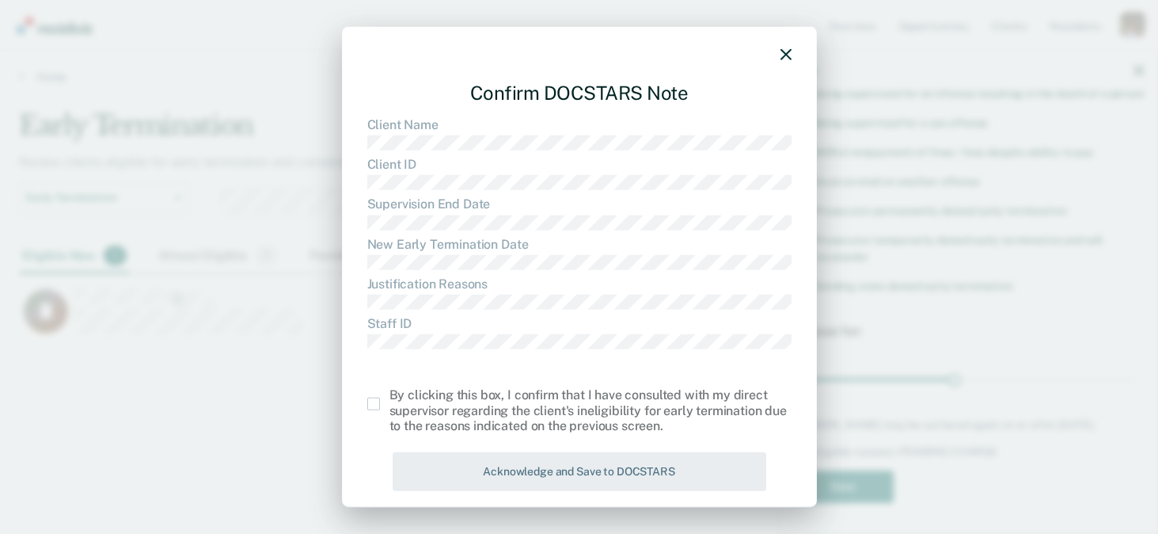
scroll to position [16, 0]
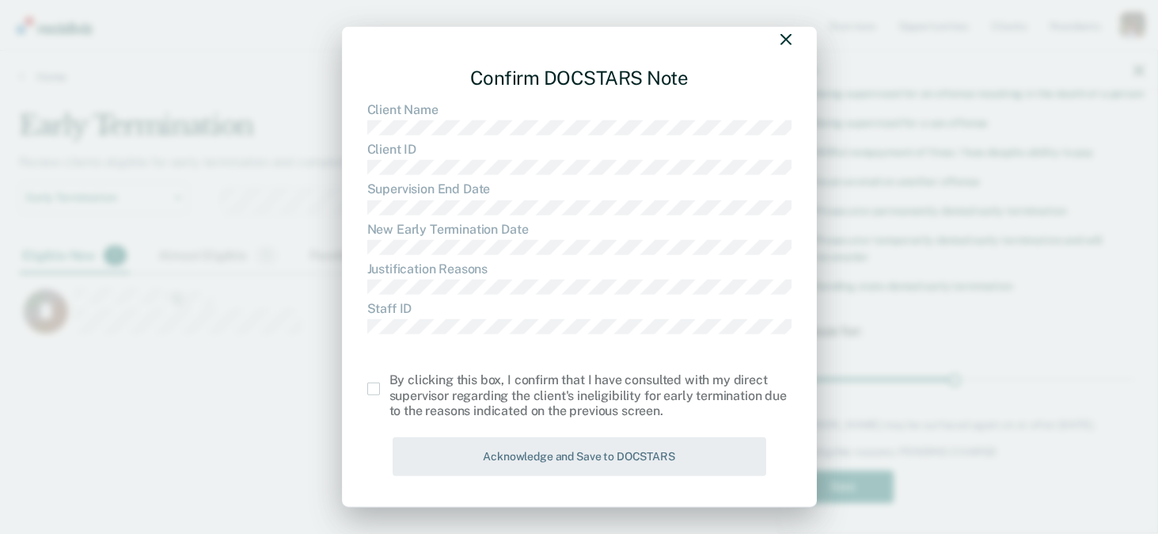
click at [374, 388] on span at bounding box center [373, 388] width 13 height 13
click at [389, 382] on input "checkbox" at bounding box center [389, 382] width 0 height 0
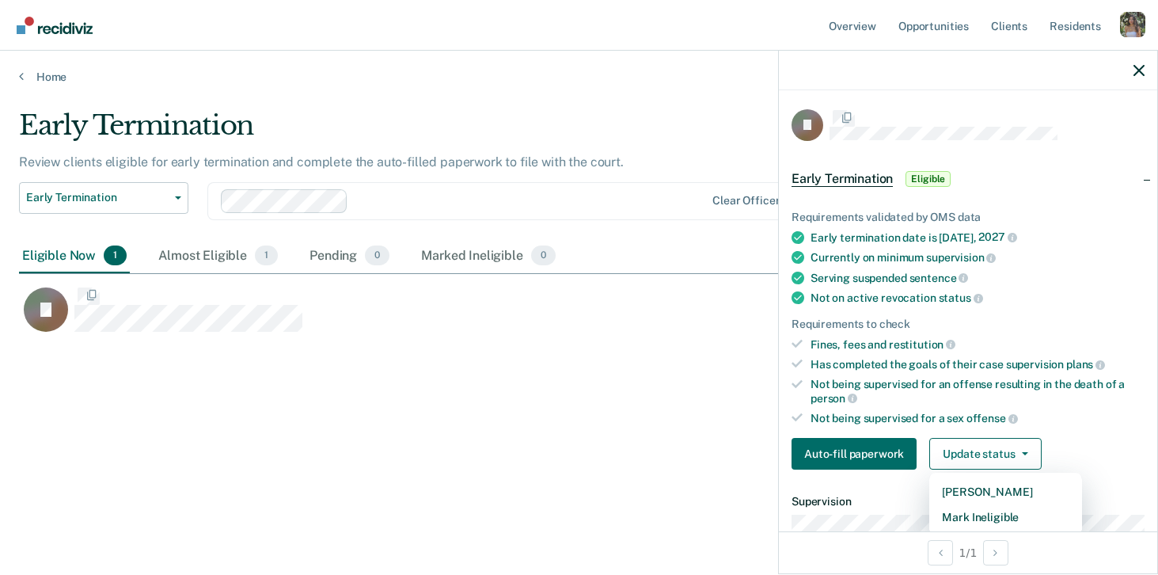
scroll to position [347, 1120]
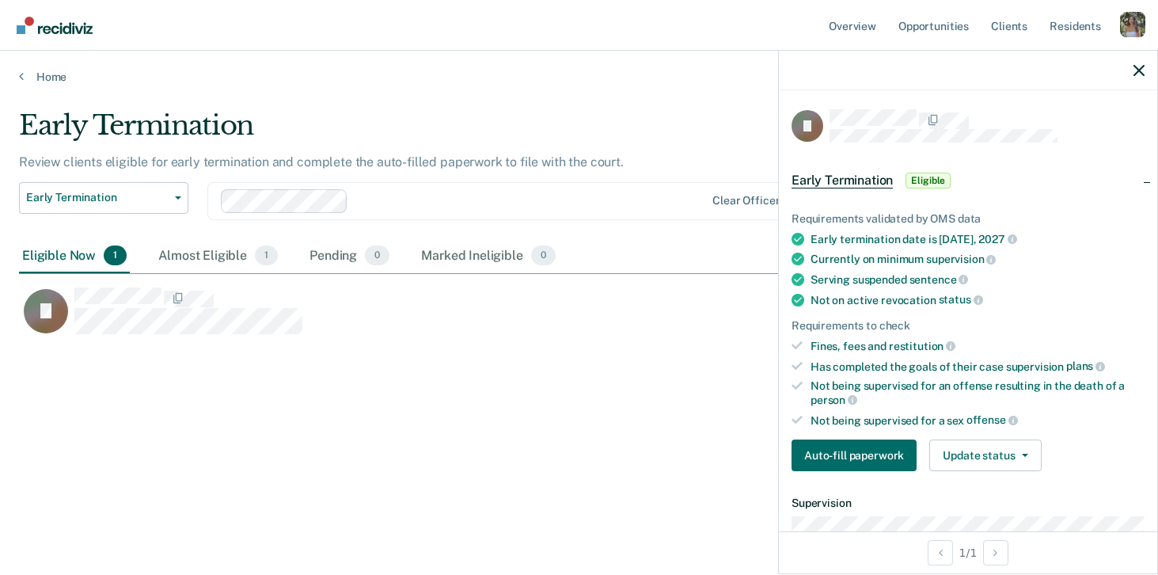
click at [1129, 23] on div "Profile dropdown button" at bounding box center [1132, 24] width 25 height 25
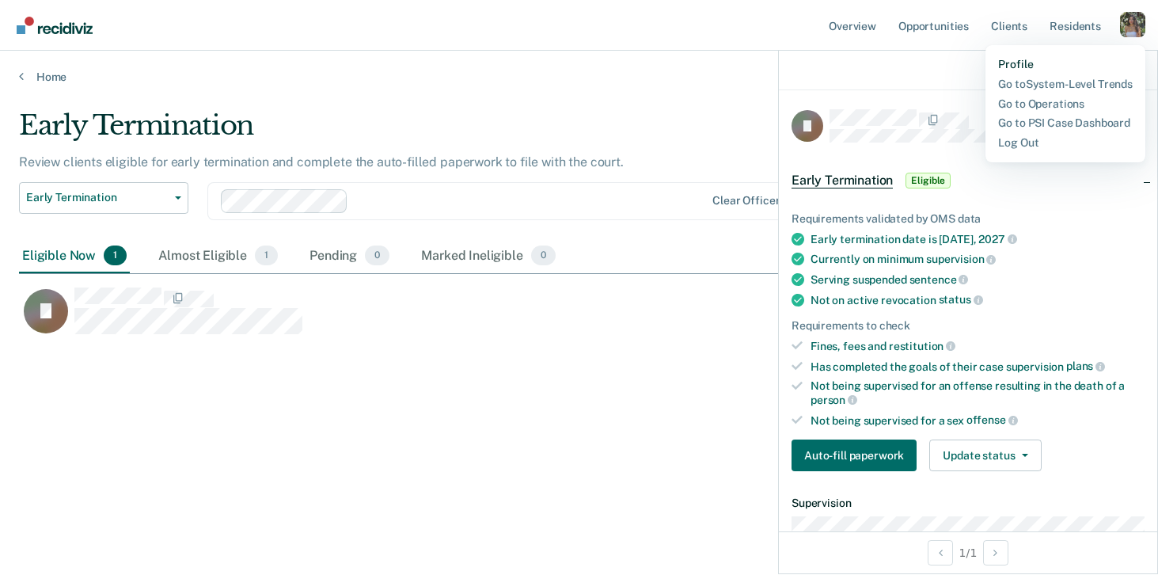
click at [1018, 59] on link "Profile" at bounding box center [1065, 64] width 135 height 13
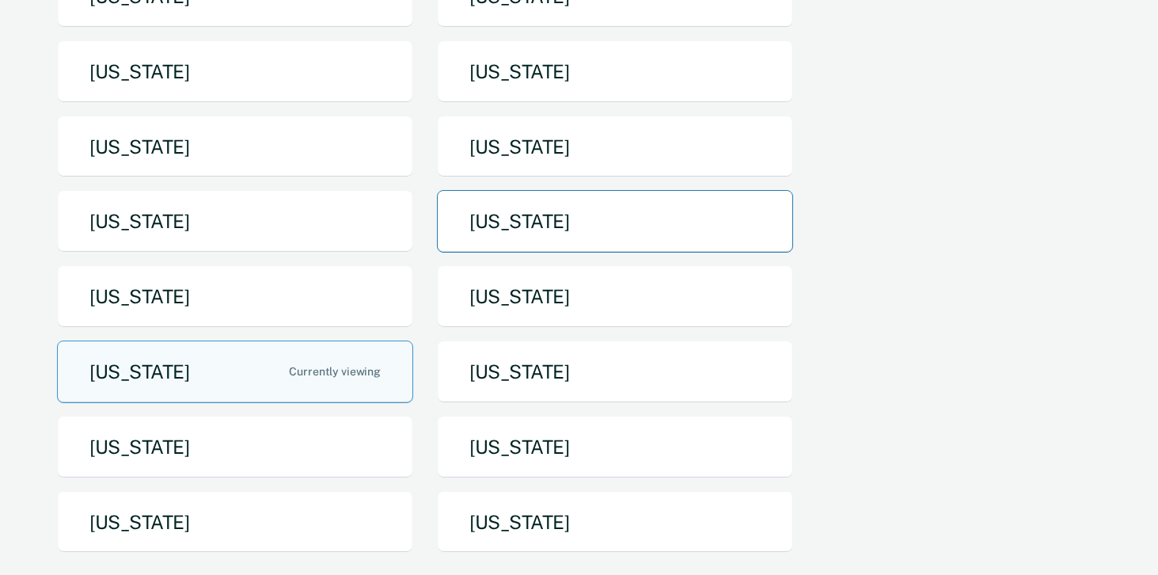
scroll to position [207, 0]
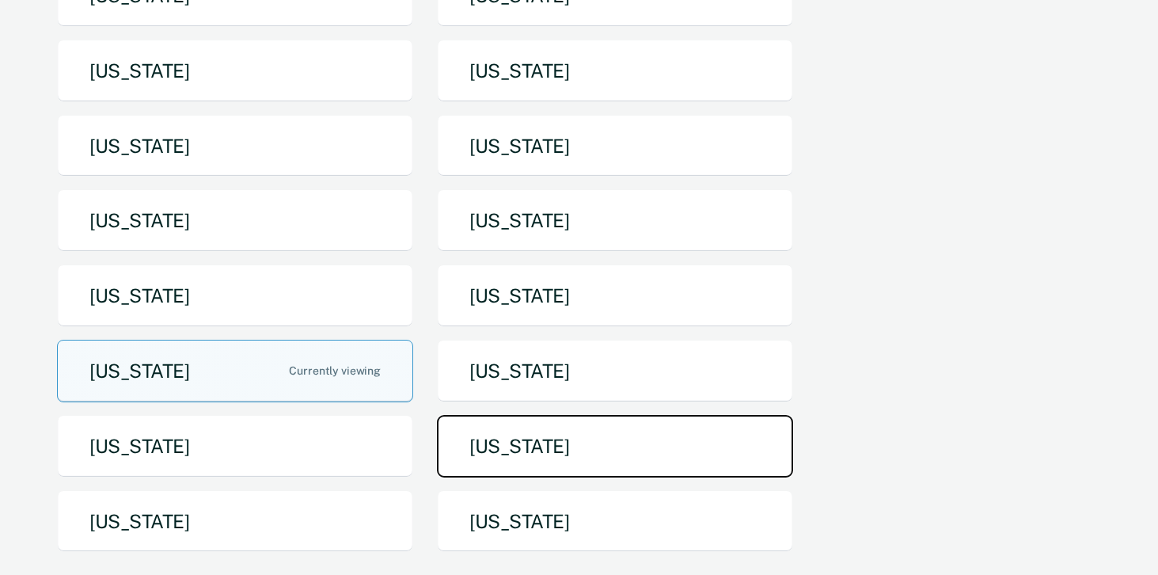
click at [510, 450] on button "[US_STATE]" at bounding box center [615, 446] width 356 height 63
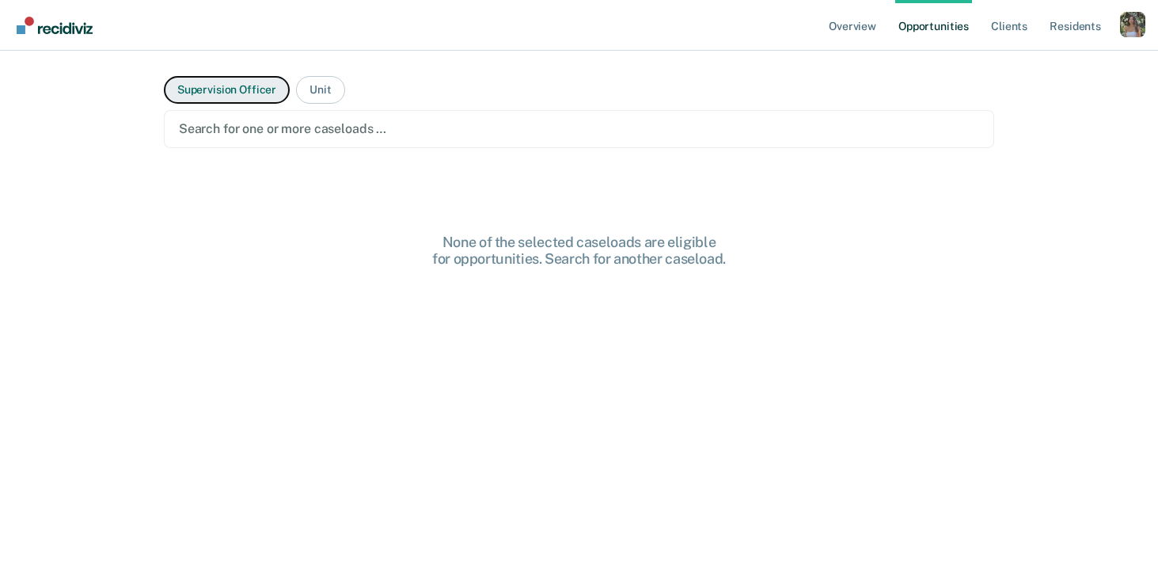
click at [253, 93] on button "Supervision Officer" at bounding box center [227, 90] width 126 height 28
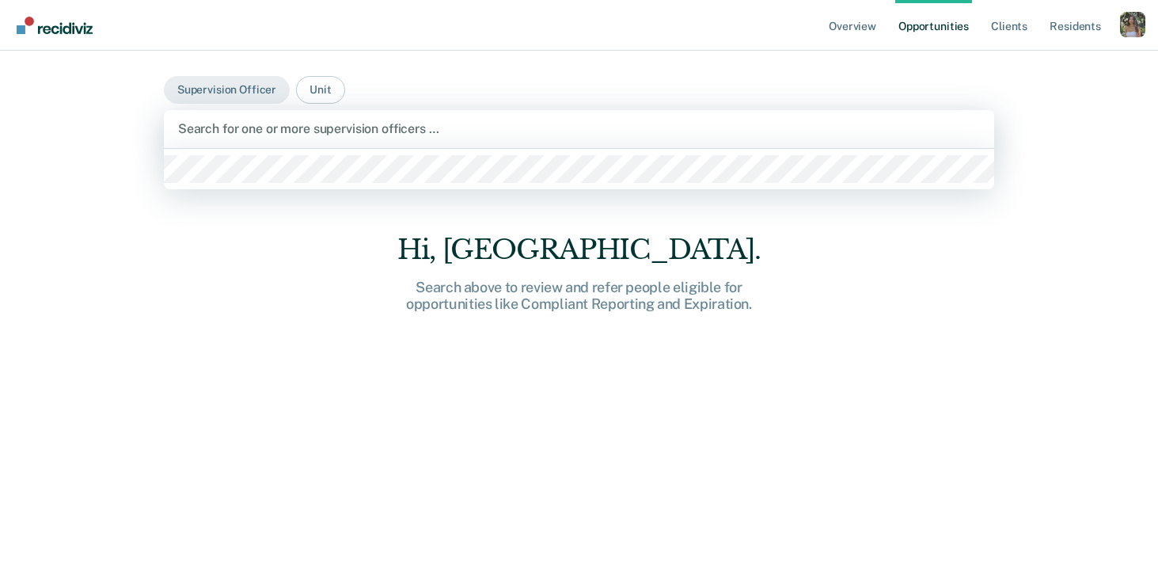
click at [294, 135] on div at bounding box center [579, 129] width 802 height 18
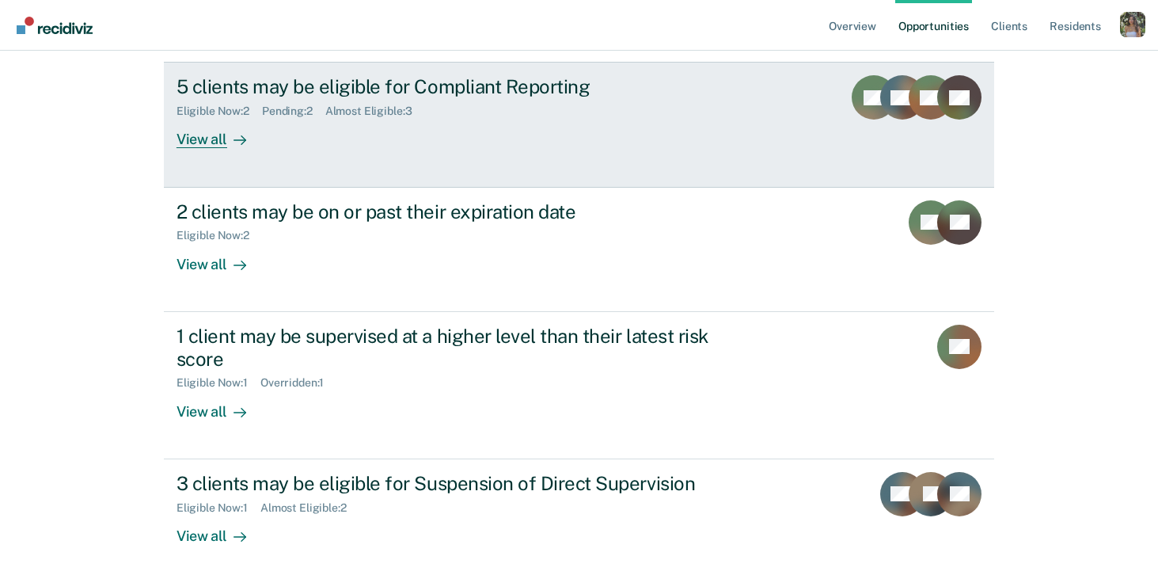
scroll to position [207, 0]
click at [484, 147] on div "5 clients may be eligible for Compliant Reporting Eligible Now : 2 Pending : 2 …" at bounding box center [474, 112] width 594 height 73
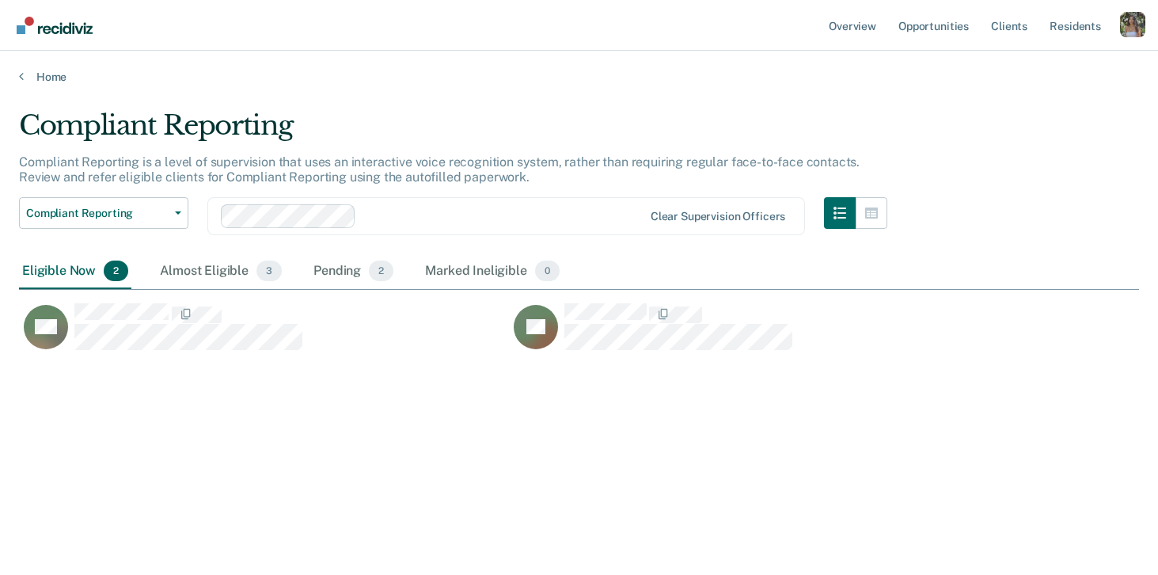
scroll to position [347, 1120]
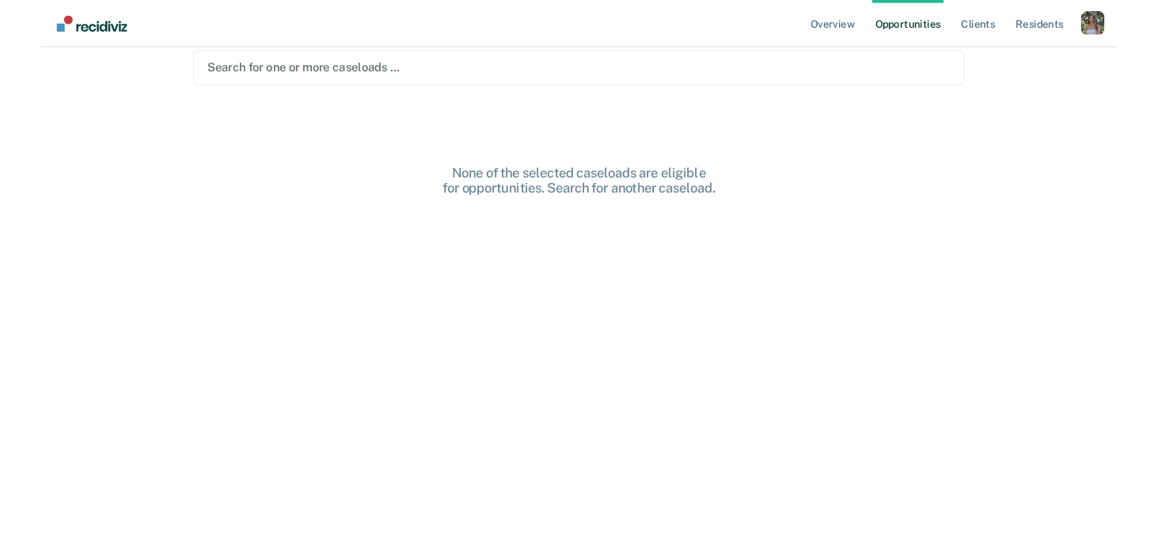
scroll to position [56, 0]
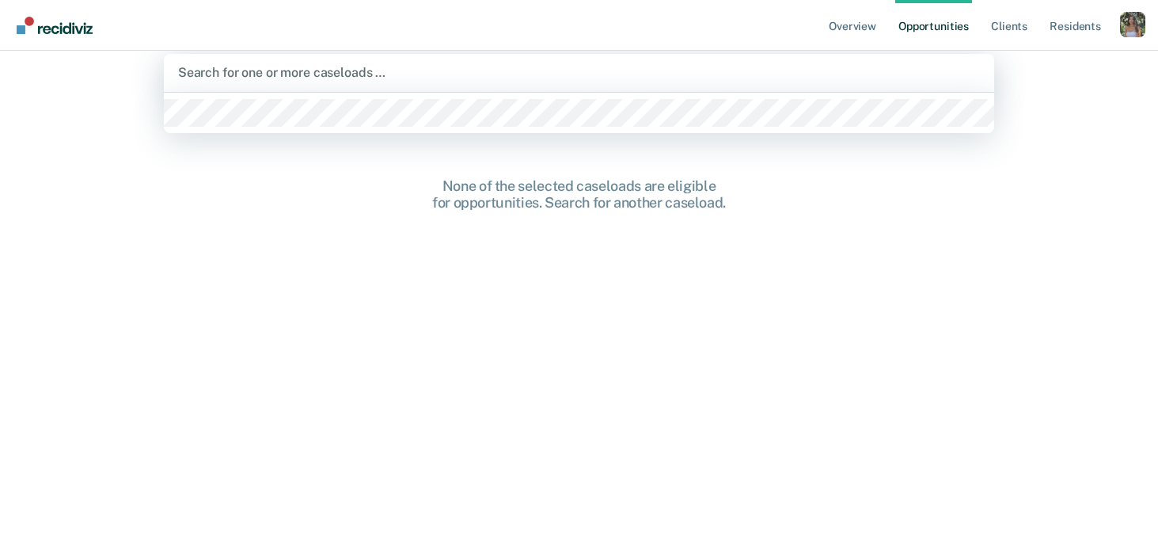
click at [940, 74] on div at bounding box center [579, 72] width 802 height 18
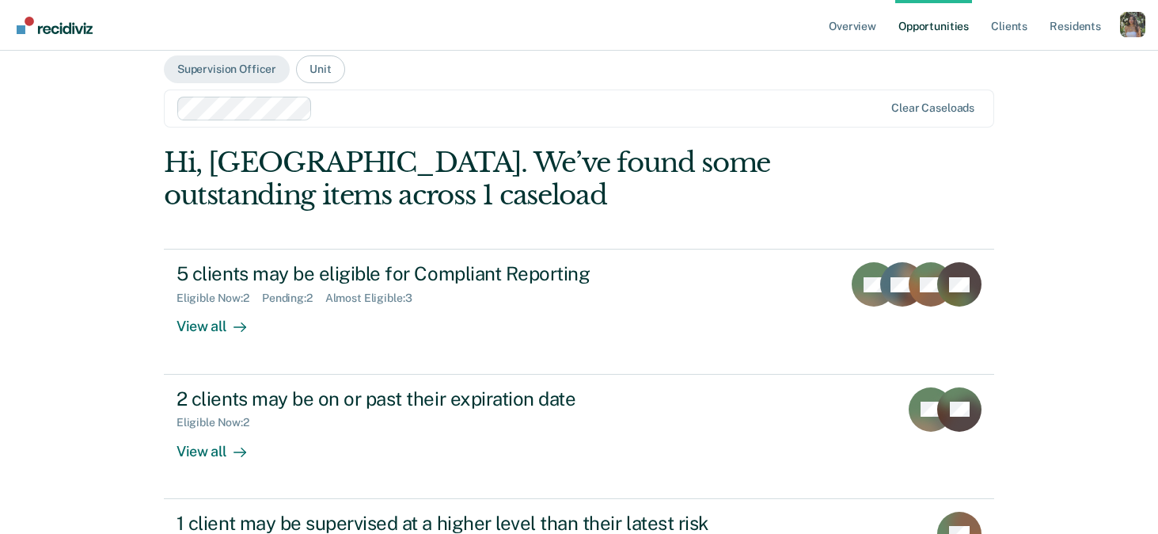
scroll to position [0, 0]
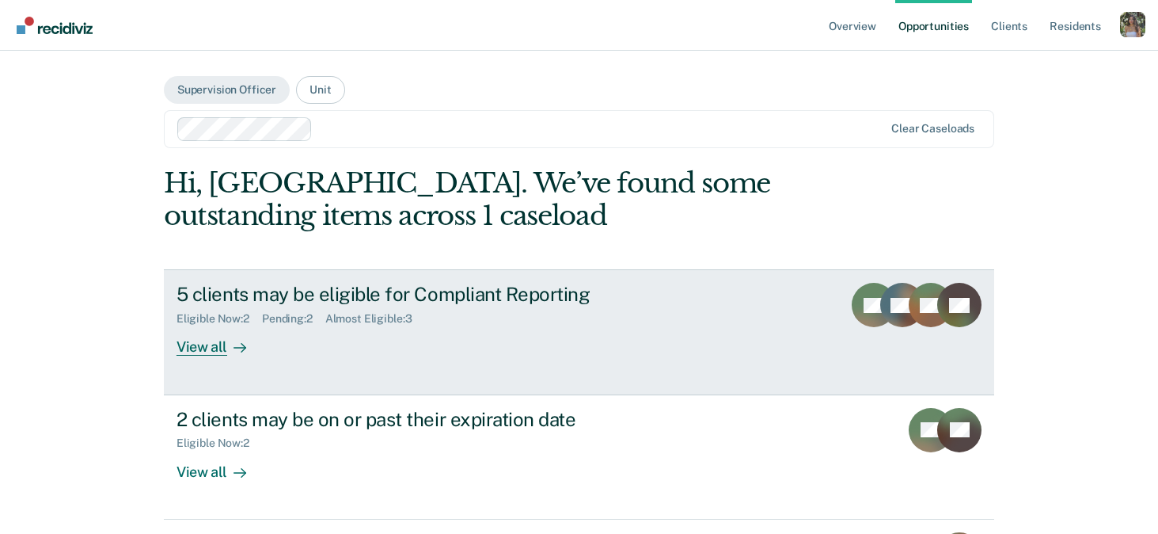
click at [667, 325] on div "5 clients may be eligible for Compliant Reporting Eligible Now : 2 Pending : 2 …" at bounding box center [474, 319] width 594 height 73
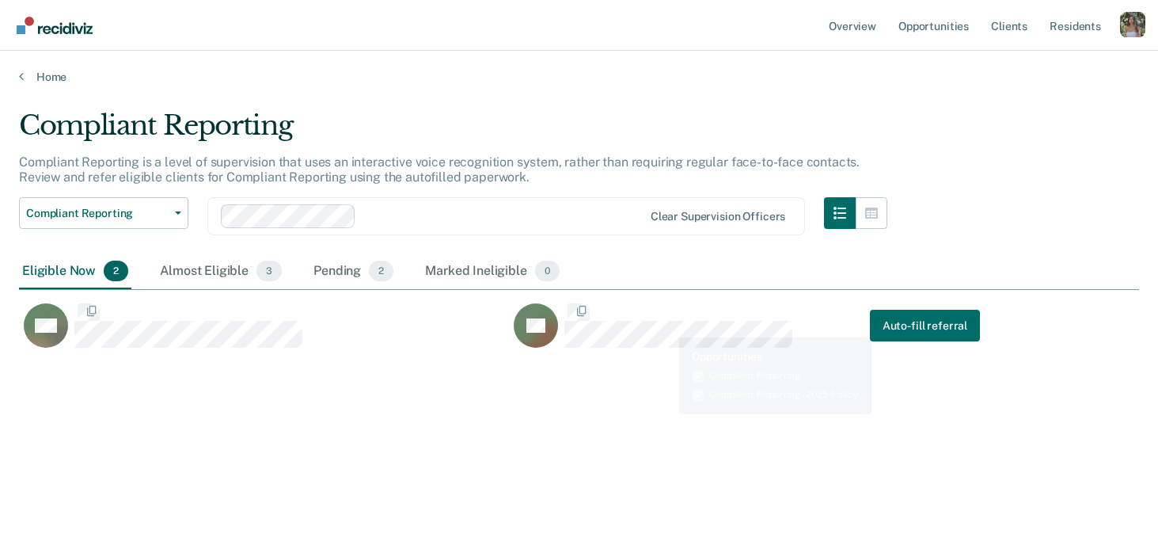
scroll to position [306, 1120]
